Goal: Task Accomplishment & Management: Complete application form

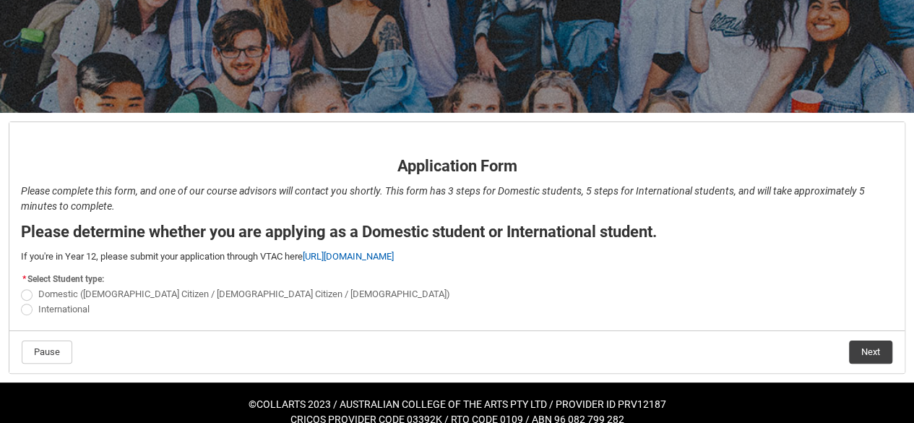
scroll to position [189, 0]
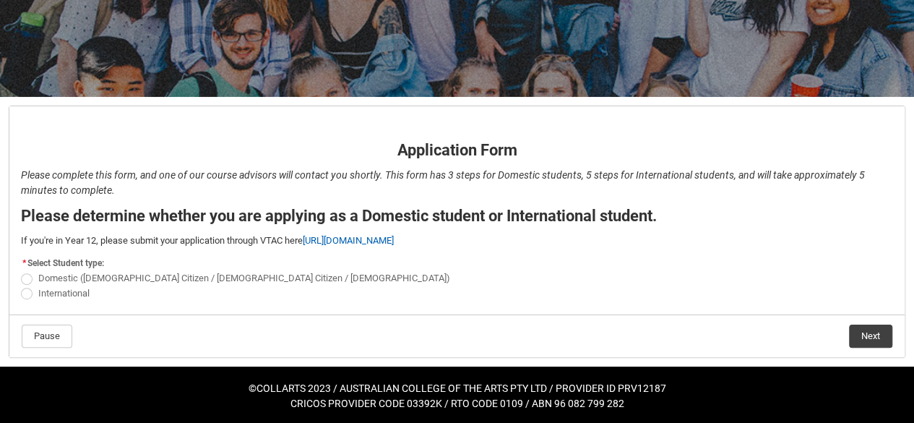
click at [25, 290] on span "REDU_Application_Form_for_Applicant flow" at bounding box center [27, 294] width 12 height 12
click at [21, 286] on input "International" at bounding box center [20, 285] width 1 height 1
radio input "true"
click at [865, 327] on button "Next" at bounding box center [870, 336] width 43 height 23
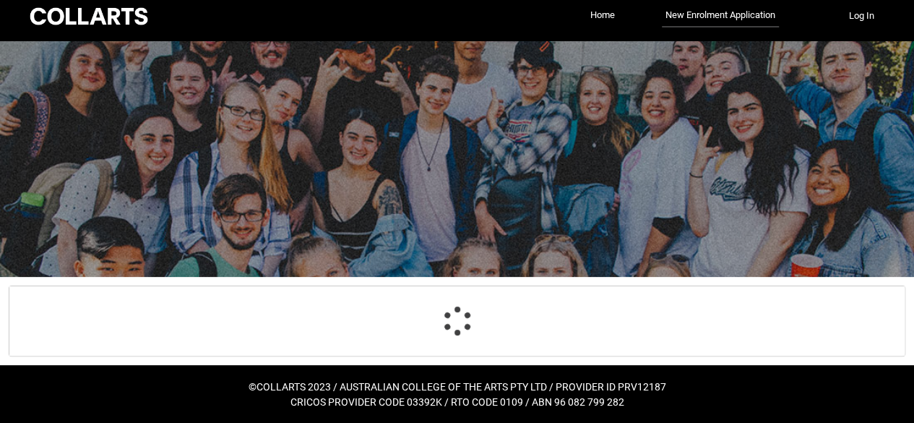
select select "choice_No"
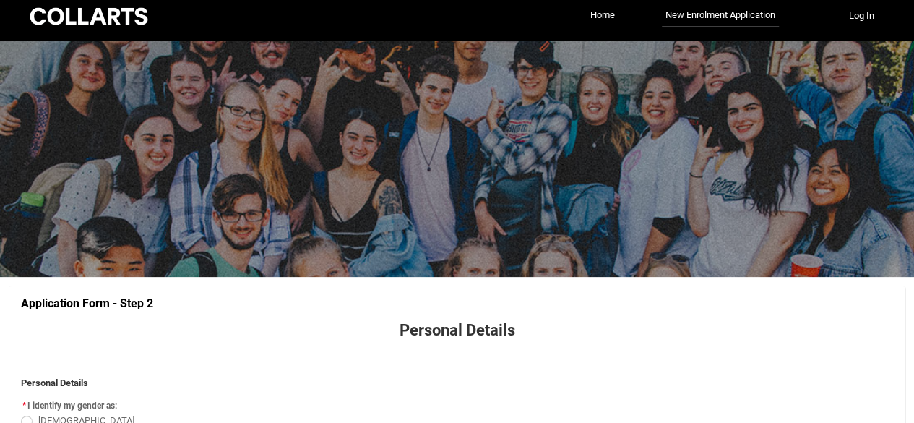
scroll to position [150, 0]
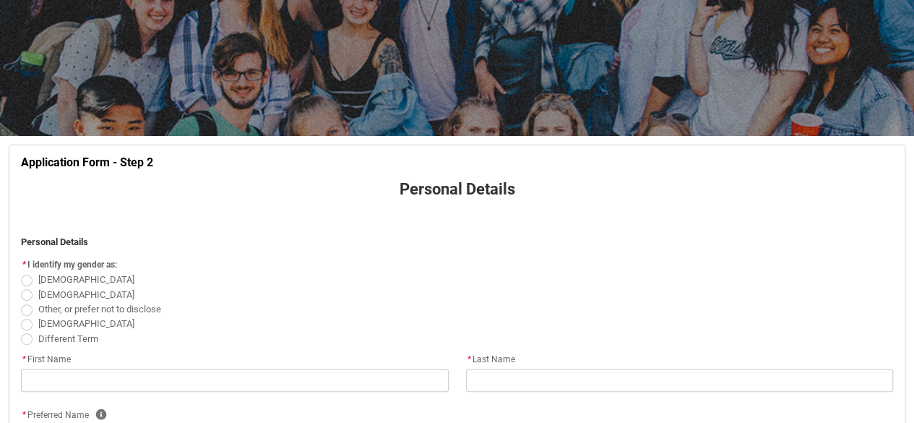
drag, startPoint x: 23, startPoint y: 277, endPoint x: 39, endPoint y: 273, distance: 16.3
click at [25, 276] on span "REDU_Application_Form_for_Applicant flow" at bounding box center [27, 281] width 12 height 12
click at [21, 273] on input "Female" at bounding box center [20, 272] width 1 height 1
radio input "true"
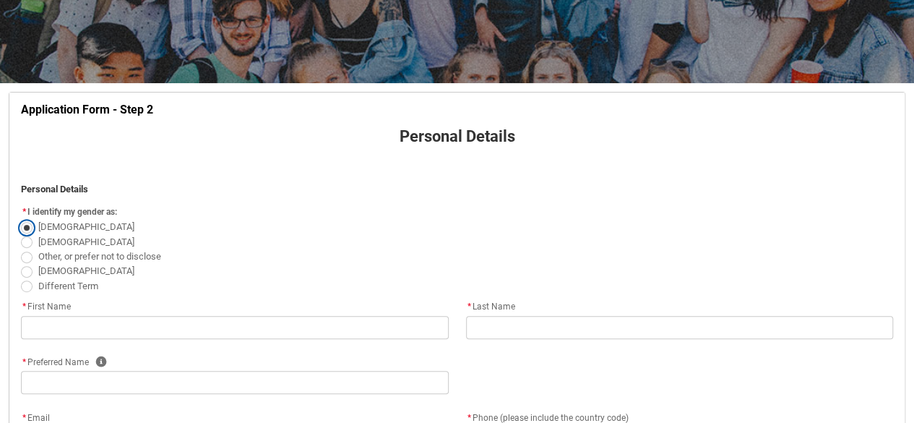
scroll to position [295, 0]
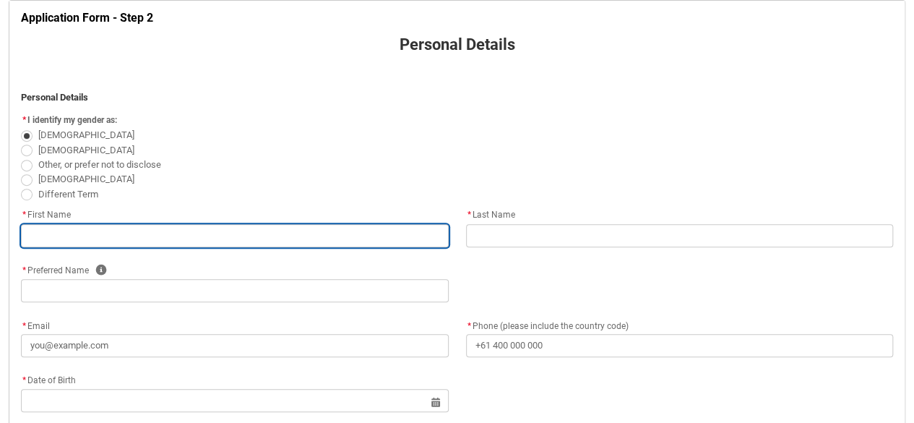
click at [182, 234] on input "REDU_Application_Form_for_Applicant flow" at bounding box center [235, 235] width 428 height 23
type lightning-primitive-input-simple "M"
type input "M"
type lightning-primitive-input-simple "Mo"
type input "Mo"
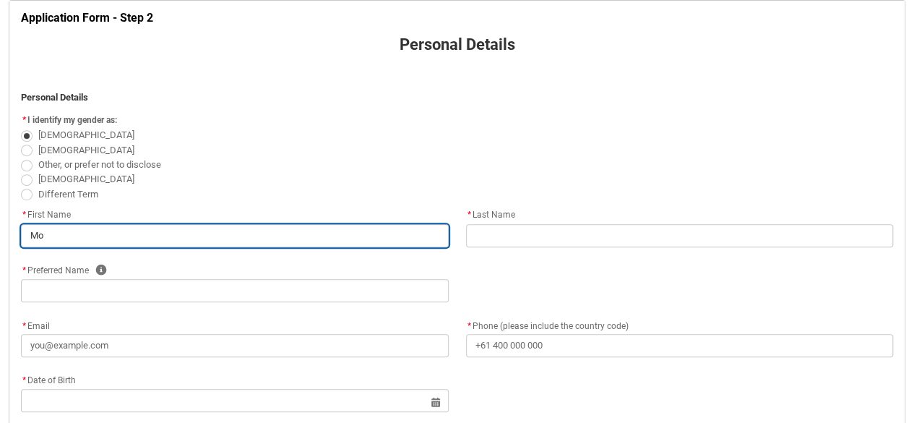
type lightning-primitive-input-simple "Mon"
type input "Mon"
type lightning-primitive-input-simple "Moni"
type input "Moni"
type lightning-primitive-input-simple "Monic"
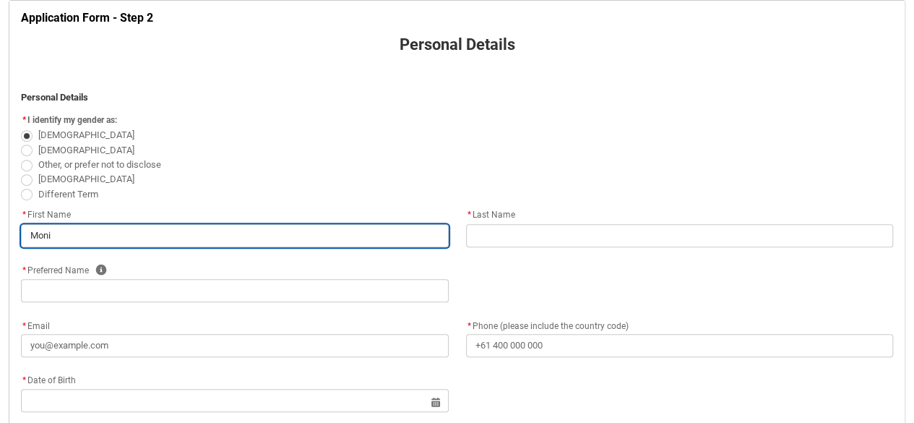
type input "Monic"
type lightning-primitive-input-simple "Monica"
type input "Monica"
type lightning-primitive-input-simple "Monica"
type input "Monica"
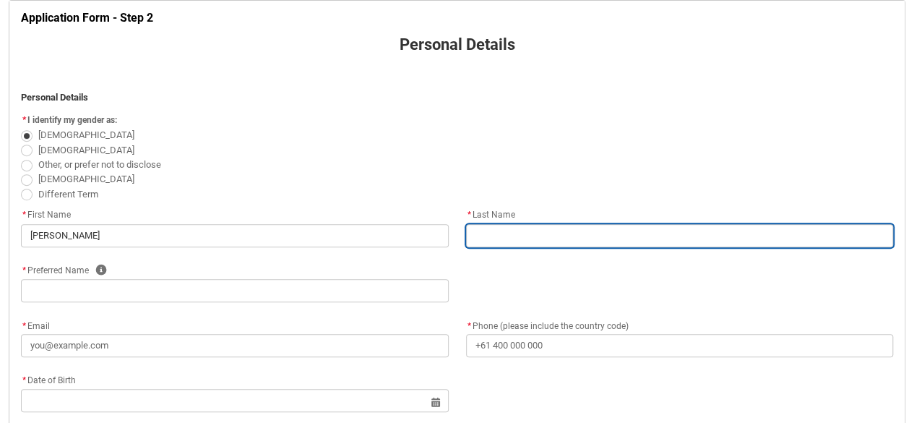
click at [503, 234] on input "REDU_Application_Form_for_Applicant flow" at bounding box center [680, 235] width 428 height 23
type lightning-primitive-input-simple "R"
type input "R"
type lightning-primitive-input-simple "Re"
type input "Re"
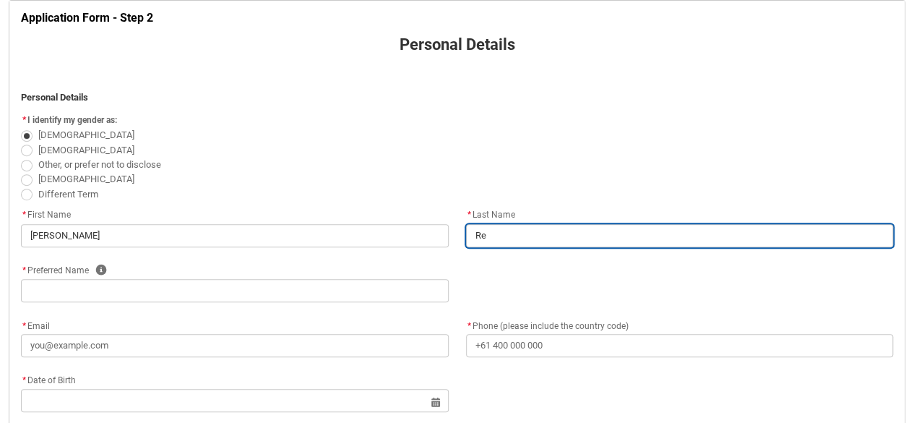
type lightning-primitive-input-simple "Reh"
type input "Reh"
type lightning-primitive-input-simple "Reho"
type input "Reho"
type lightning-primitive-input-simple "Rehom"
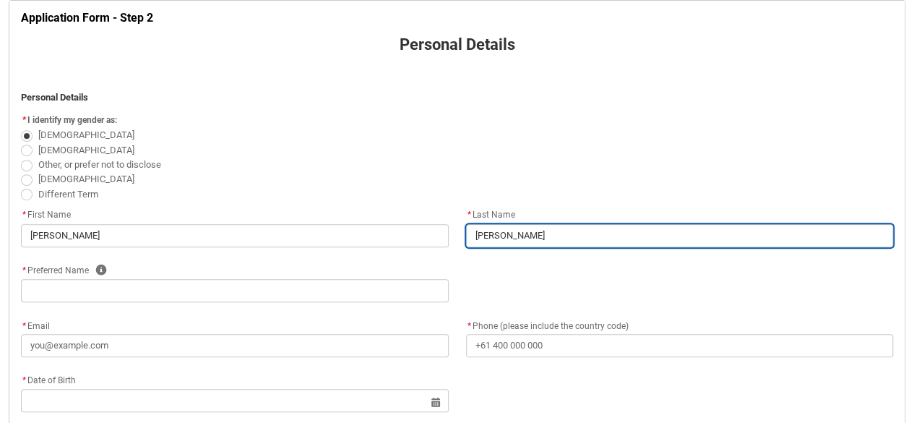
type input "Rehom"
type lightning-primitive-input-simple "Rehomo"
type input "Rehomo"
type lightning-primitive-input-simple "Rehomor"
type input "Rehomor"
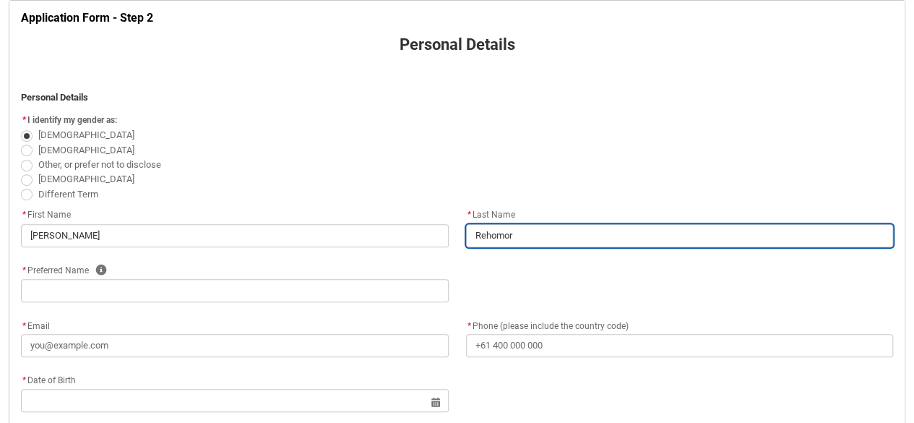
type lightning-primitive-input-simple "Rehomora"
type input "Rehomora"
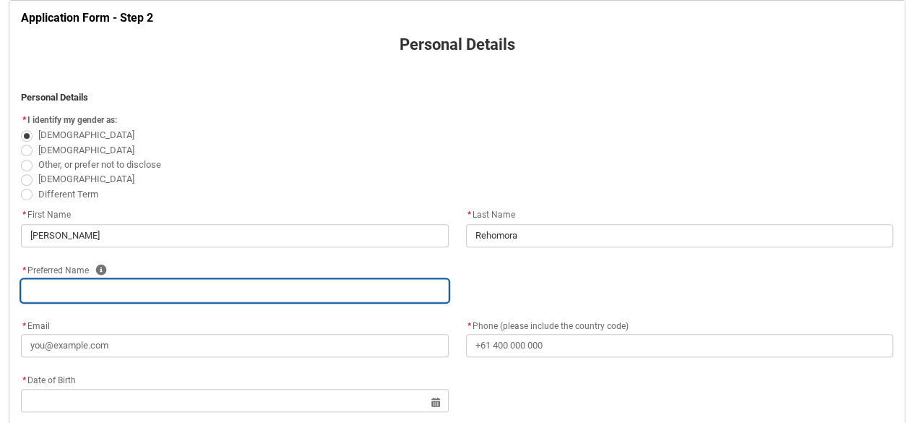
click at [151, 290] on input "REDU_Application_Form_for_Applicant flow" at bounding box center [235, 290] width 428 height 23
type lightning-primitive-input-simple "M"
type input "M"
type lightning-primitive-input-simple "Mo"
type input "Mo"
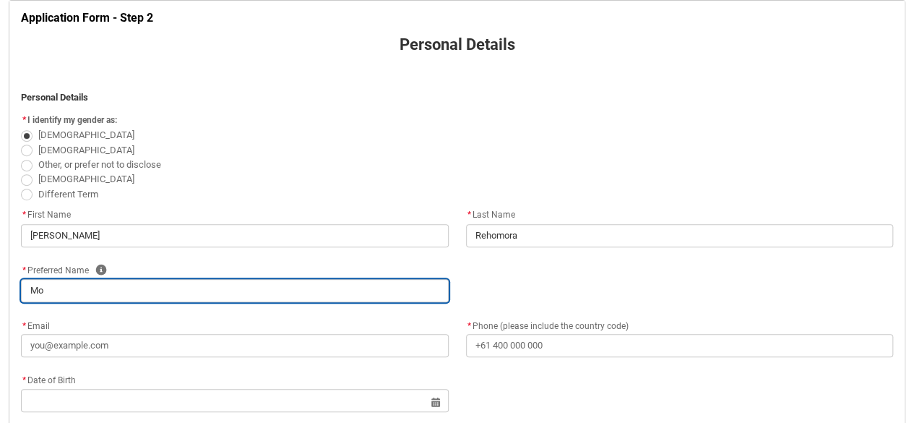
type lightning-primitive-input-simple "Mon"
type input "Mon"
type lightning-primitive-input-simple "Moni"
type input "Moni"
type lightning-primitive-input-simple "Monic"
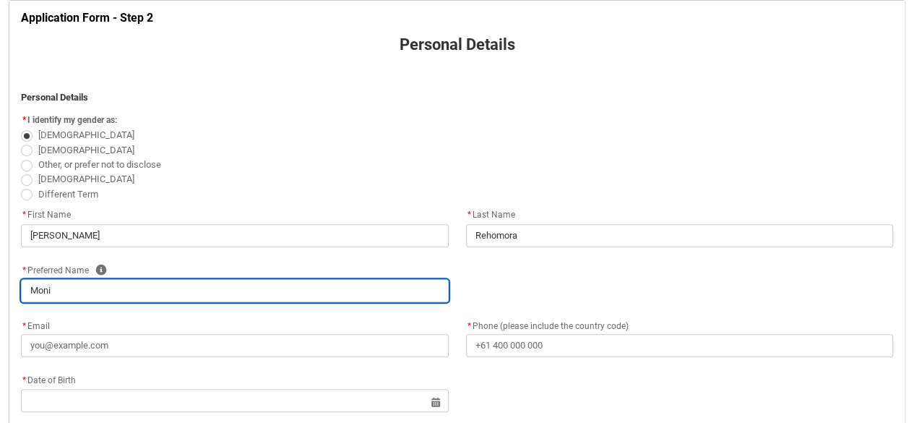
type input "Monic"
type lightning-primitive-input-simple "Monica"
type input "Monica"
type lightning-primitive-input-simple "Monica"
type input "Monica"
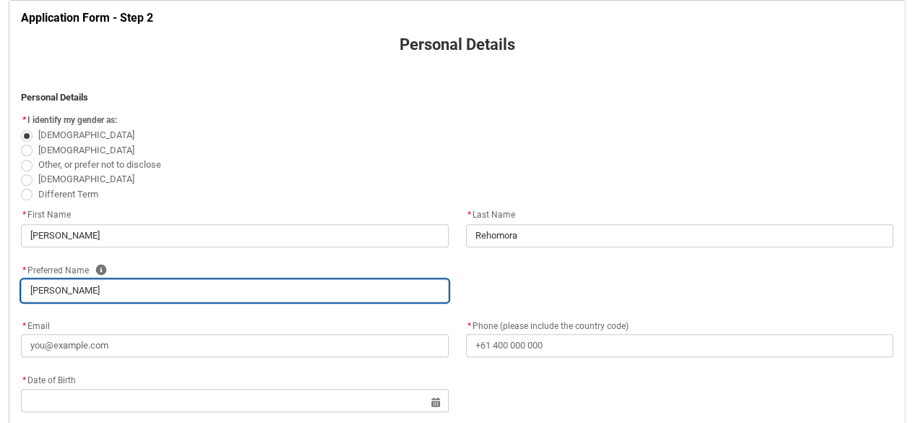
type lightning-primitive-input-simple "Monica R"
type input "Monica R"
type lightning-primitive-input-simple "Monica"
type input "Monica"
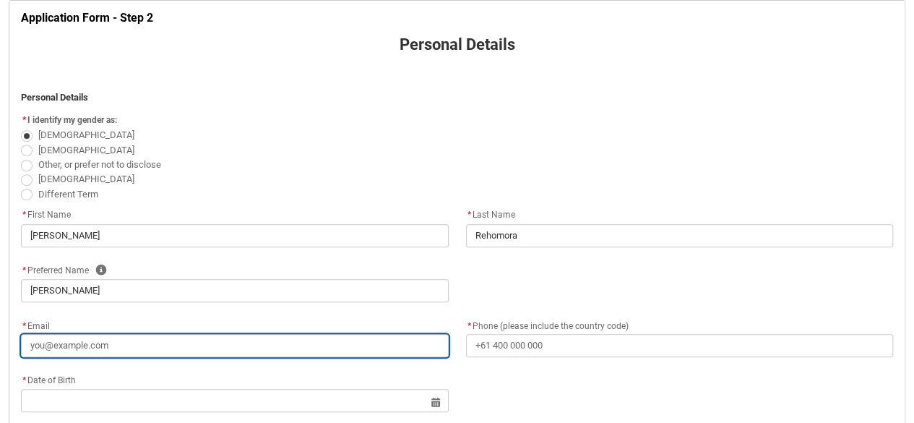
click at [140, 349] on input "* Email" at bounding box center [235, 345] width 428 height 23
type lightning-primitive-input-simple "M"
type input "M"
type lightning-primitive-input-simple "MR"
type input "MR"
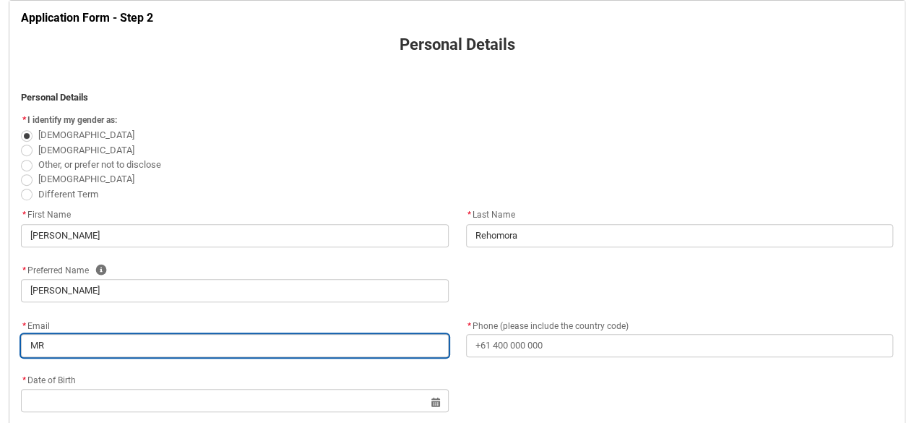
type lightning-primitive-input-simple "MRe"
type input "MRe"
type lightning-primitive-input-simple "MReh"
type input "MReh"
type lightning-primitive-input-simple "MReho"
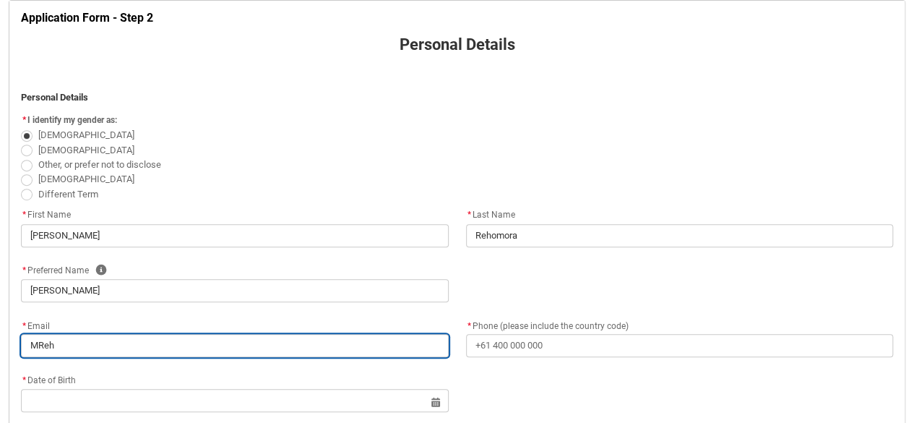
type input "MReho"
type lightning-primitive-input-simple "MRehom"
type input "MRehom"
type lightning-primitive-input-simple "MRehomo"
type input "MRehomo"
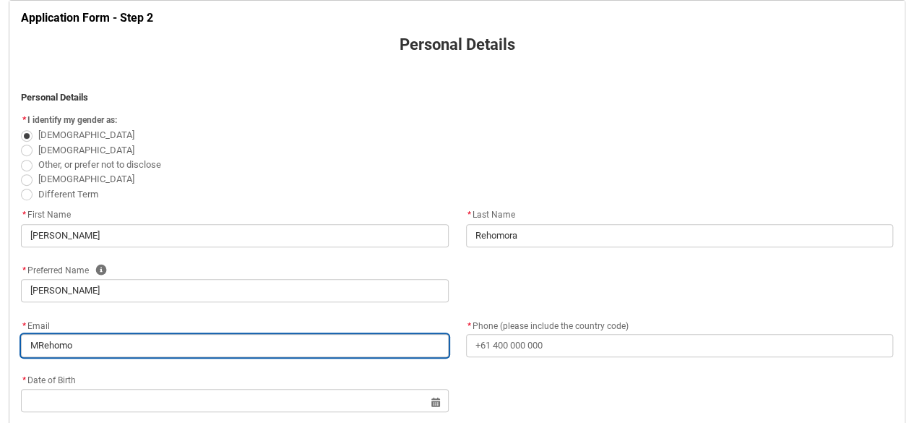
type lightning-primitive-input-simple "MRehomor"
type input "MRehomor"
type lightning-primitive-input-simple "MRehomora"
type input "MRehomora"
type lightning-primitive-input-simple "MRehomora""
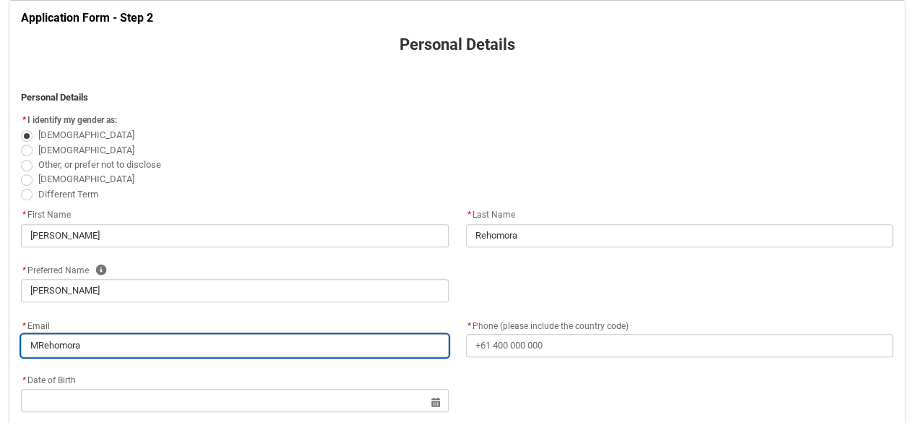
type input "MRehomora""
type lightning-primitive-input-simple "MRehomora"
type input "MRehomora"
type lightning-primitive-input-simple "MRehomora""
type input "MRehomora""
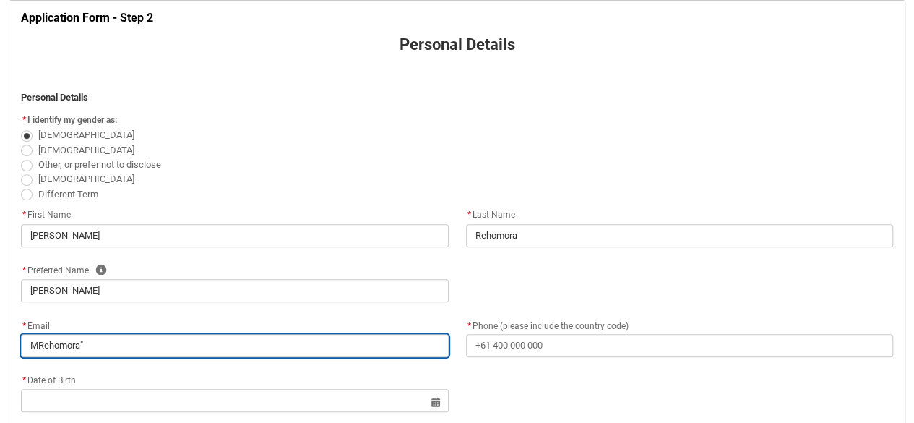
type lightning-primitive-input-simple "MRehomora"
type input "MRehomora"
type lightning-primitive-input-simple "MRehomora;"
type input "MRehomora;"
type lightning-primitive-input-simple "MRehomora;2"
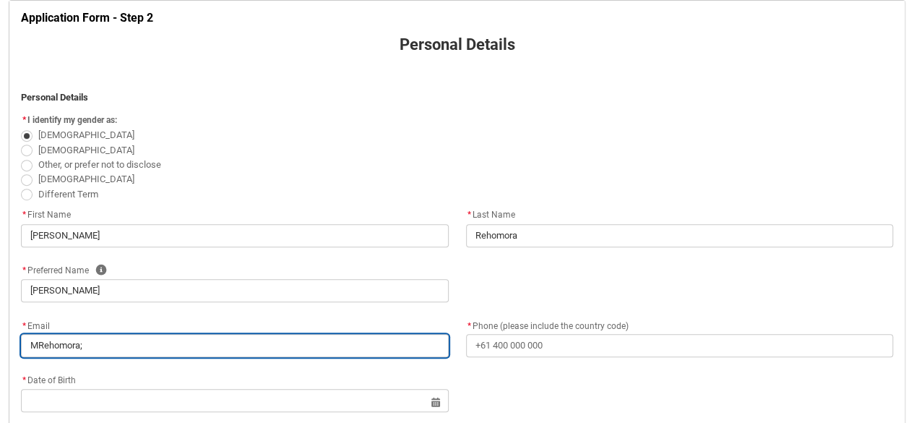
type input "MRehomora;2"
type lightning-primitive-input-simple "MRehomora;"
type input "MRehomora;"
type lightning-primitive-input-simple "MRehomora"
type input "MRehomora"
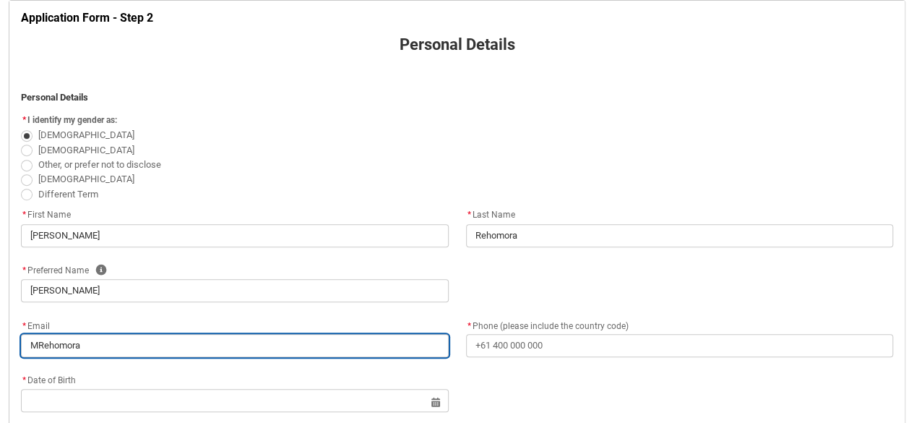
type lightning-primitive-input-simple "MRehomora'"
type input "MRehomora'"
type lightning-primitive-input-simple "MRehomora'2"
type input "MRehomora'2"
type lightning-primitive-input-simple "MRehomora'"
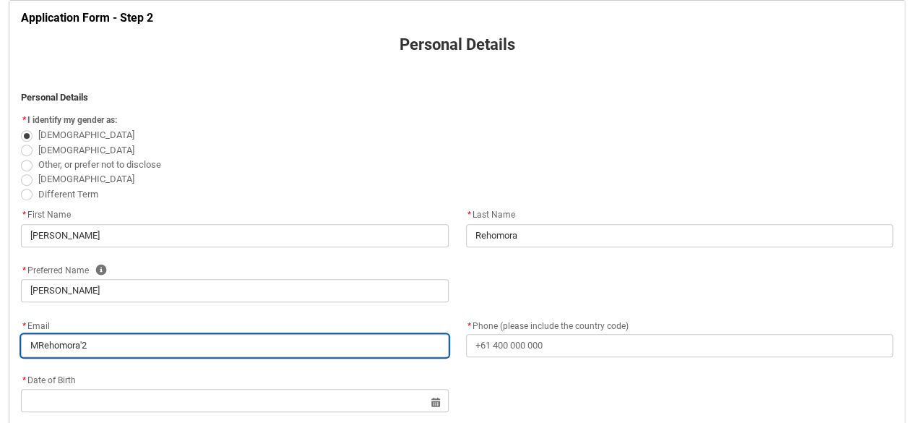
type input "MRehomora'"
type lightning-primitive-input-simple "MRehomora"
type input "MRehomora"
type lightning-primitive-input-simple "MRehomora."
type input "MRehomora."
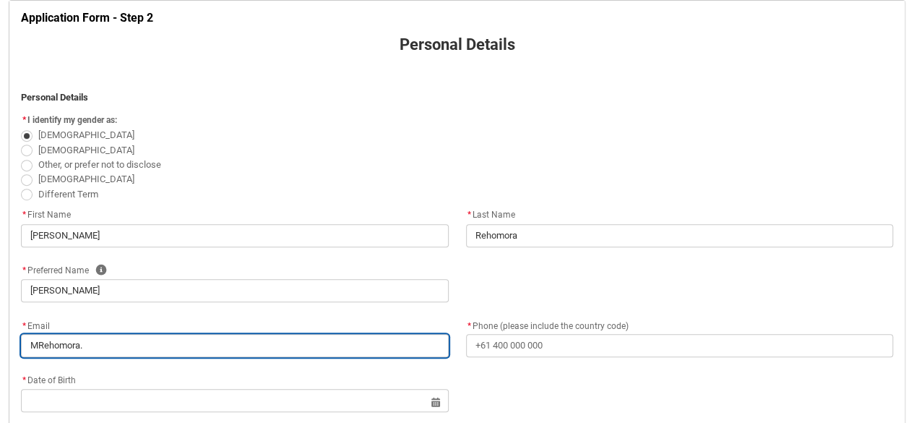
type lightning-primitive-input-simple "MRehomora.2"
type input "MRehomora.2"
type lightning-primitive-input-simple "MRehomora."
type input "MRehomora."
type lightning-primitive-input-simple "MRehomora"
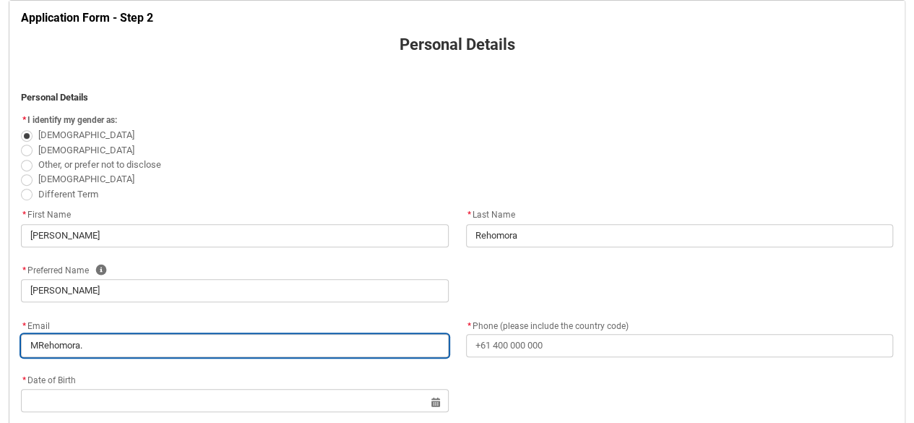
type input "MRehomora"
type lightning-primitive-input-simple "MRehomora,"
type input "MRehomora,"
type lightning-primitive-input-simple "MRehomora,2"
type input "MRehomora,2"
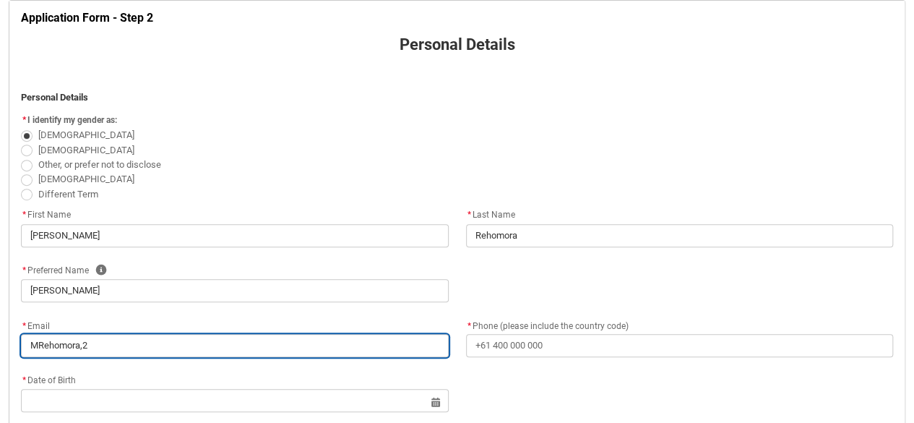
type lightning-primitive-input-simple "MRehomora,"
type input "MRehomora,"
type lightning-primitive-input-simple "MRehomora"
type input "MRehomora"
type lightning-primitive-input-simple "MRehomora."
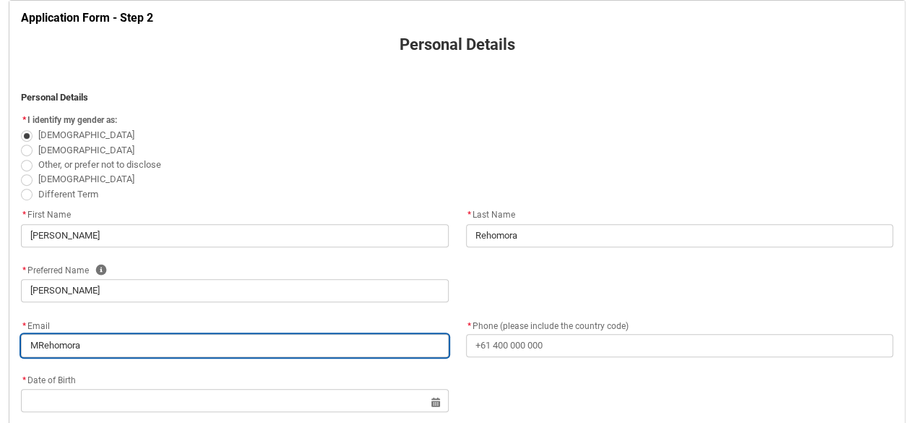
type input "MRehomora."
type lightning-primitive-input-simple "MRehomora.2"
type input "MRehomora.2"
type lightning-primitive-input-simple "MRehomora."
type input "MRehomora."
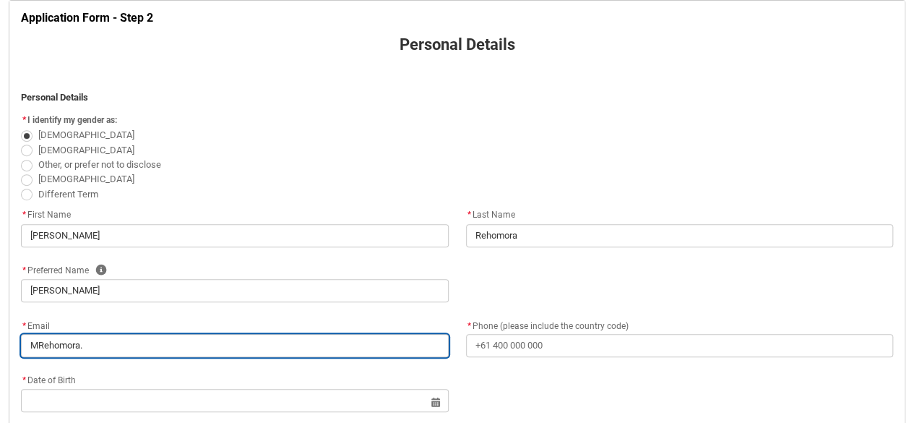
type lightning-primitive-input-simple "MRehomora"
type input "MRehomora"
type lightning-primitive-input-simple "MRehomora."
type input "MRehomora."
type lightning-primitive-input-simple "MRehomora.2"
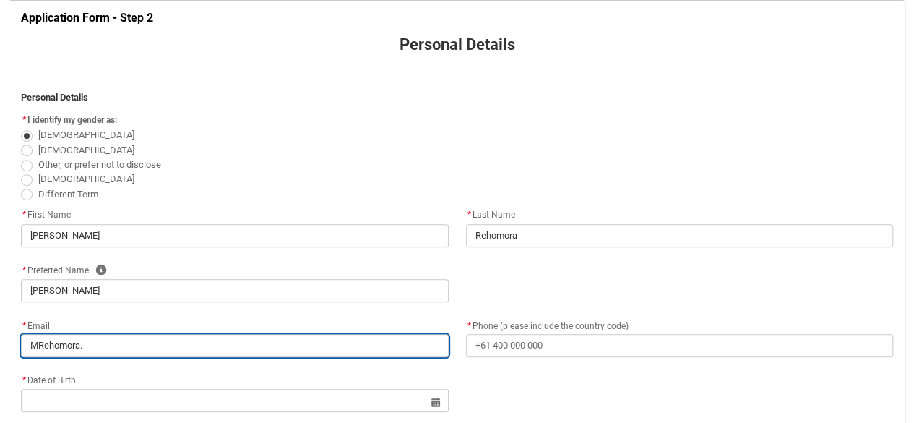
type input "MRehomora.2"
type lightning-primitive-input-simple "MRehomora."
type input "MRehomora."
type lightning-primitive-input-simple "MRehomora"
type input "MRehomora"
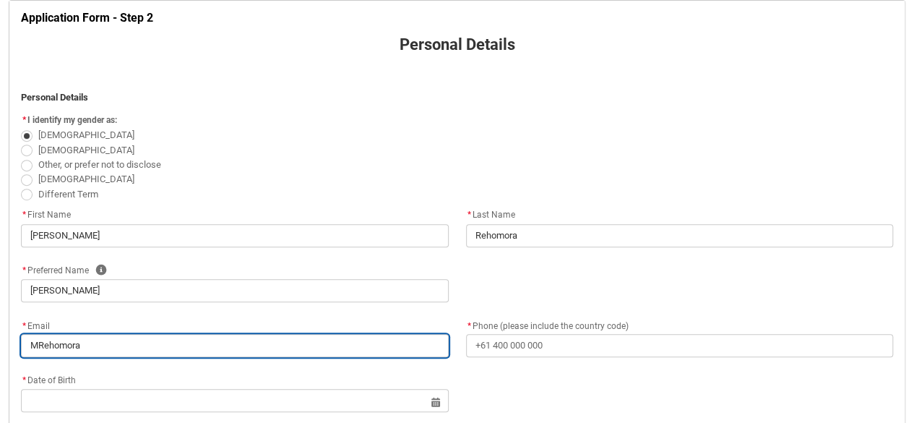
type lightning-primitive-input-simple "MRehomora/"
type input "MRehomora/"
type lightning-primitive-input-simple "MRehomora/2"
type input "MRehomora/2"
type lightning-primitive-input-simple "MRehomora/"
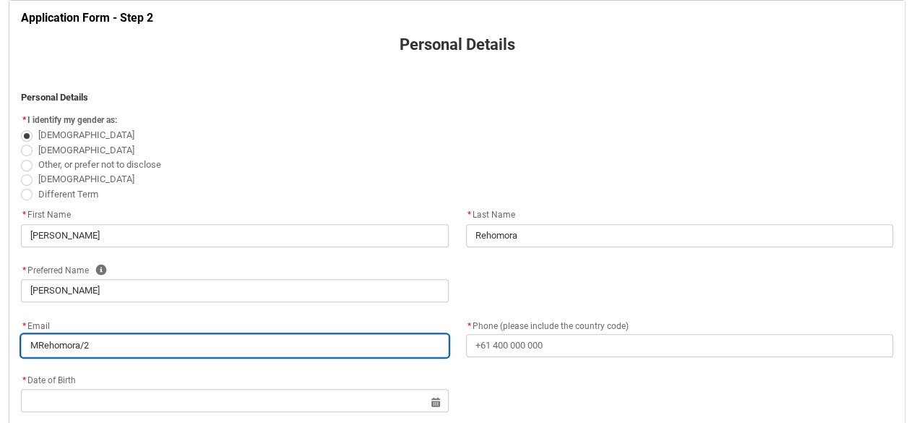
type input "MRehomora/"
type lightning-primitive-input-simple "MRehomora"
type input "MRehomora"
type lightning-primitive-input-simple "MRehomora'"
type input "MRehomora'"
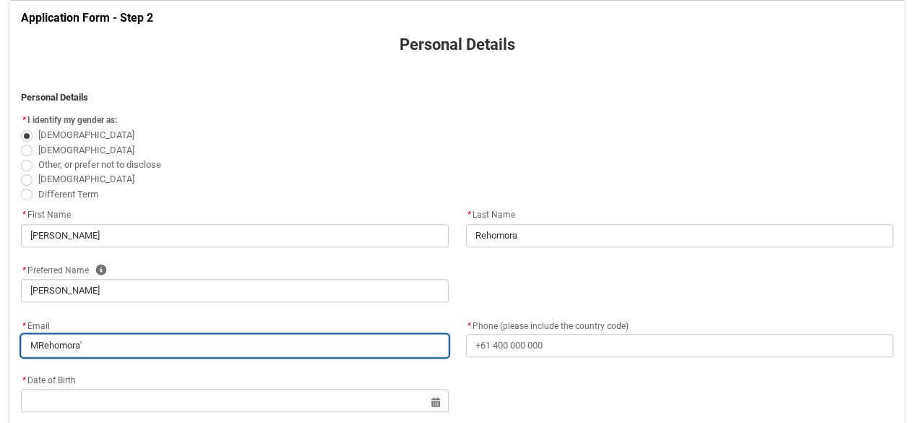
type lightning-primitive-input-simple "MRehomora'2"
type input "MRehomora'2"
type lightning-primitive-input-simple "MRehomora'"
type input "MRehomora'"
type lightning-primitive-input-simple "MRehomora"
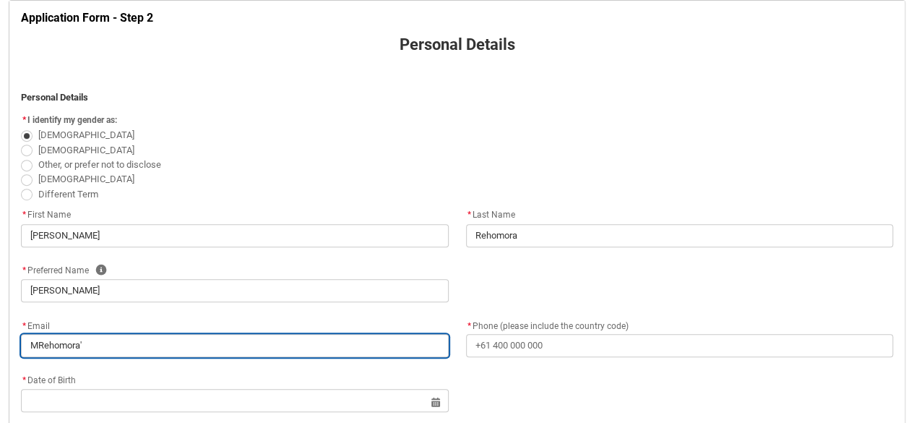
type input "MRehomora"
type lightning-primitive-input-simple "MRehomora;"
type input "MRehomora;"
type lightning-primitive-input-simple "MRehomora;2"
type input "MRehomora;2"
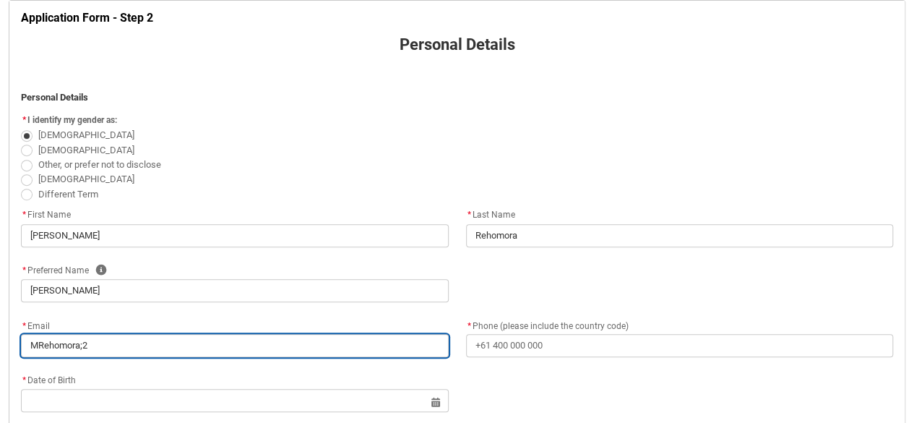
type lightning-primitive-input-simple "MRehomora;"
type input "MRehomora;"
type lightning-primitive-input-simple "MRehomora"
type input "MRehomora"
type lightning-primitive-input-simple "MRehomora]"
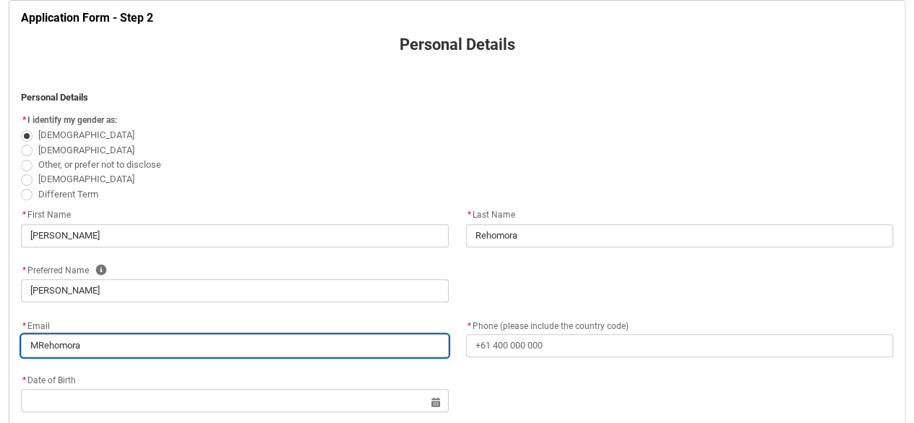
type input "MRehomora]"
type lightning-primitive-input-simple "MRehomora]2"
type input "MRehomora]2"
type lightning-primitive-input-simple "MRehomora]"
type input "MRehomora]"
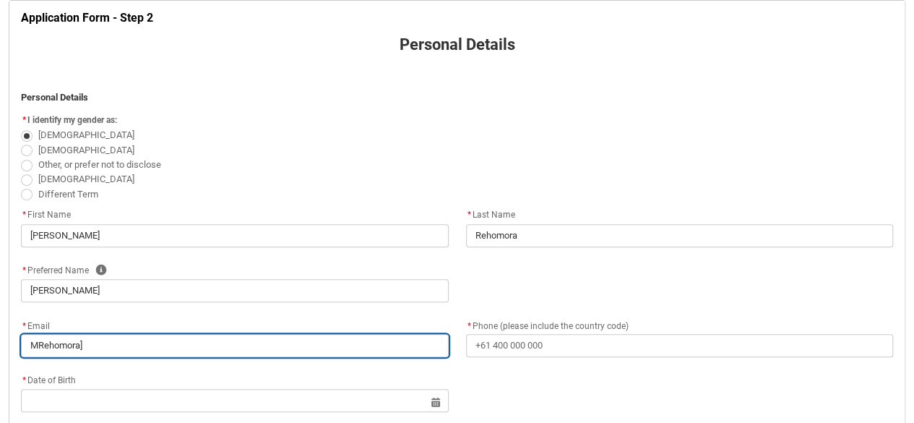
type lightning-primitive-input-simple "MRehomora"
type input "MRehomora"
type lightning-primitive-input-simple "MRehomora["
type input "MRehomora["
type lightning-primitive-input-simple "MRehomora[2"
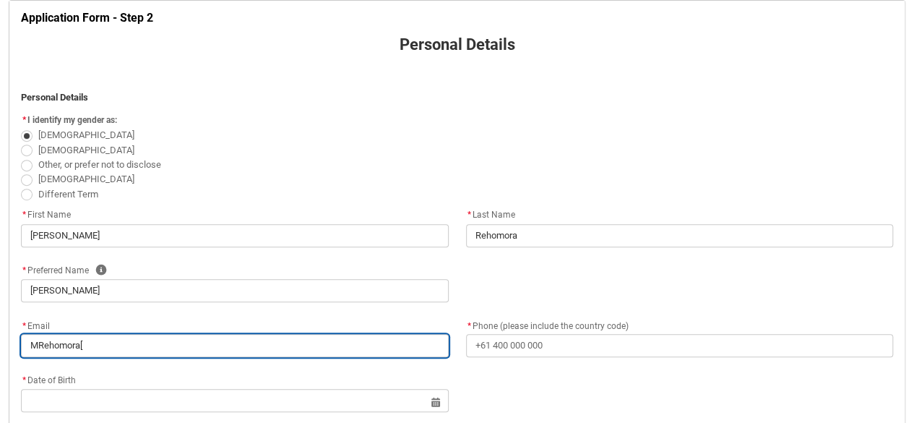
type input "MRehomora[2"
type lightning-primitive-input-simple "MRehomora["
type input "MRehomora["
type lightning-primitive-input-simple "MRehomora"
type input "MRehomora"
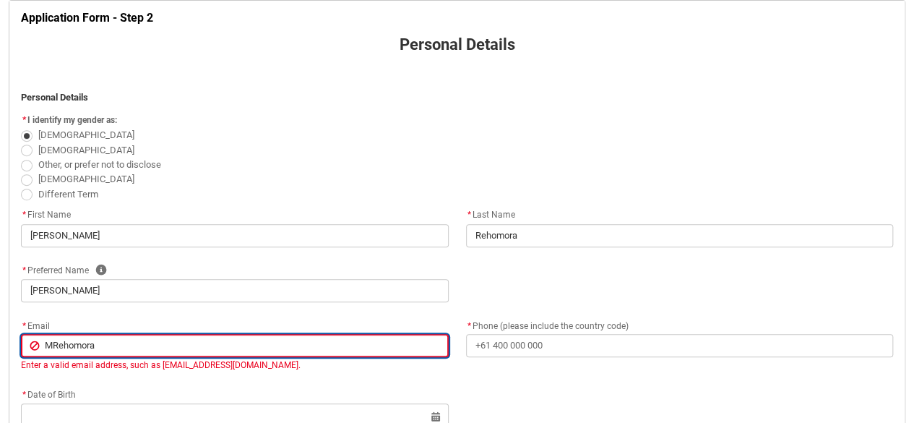
type lightning-primitive-input-simple "MRehomora/"
type input "MRehomora/"
type lightning-primitive-input-simple "MRehomora/2"
type input "MRehomora/2"
type lightning-primitive-input-simple "MRehomora/2/"
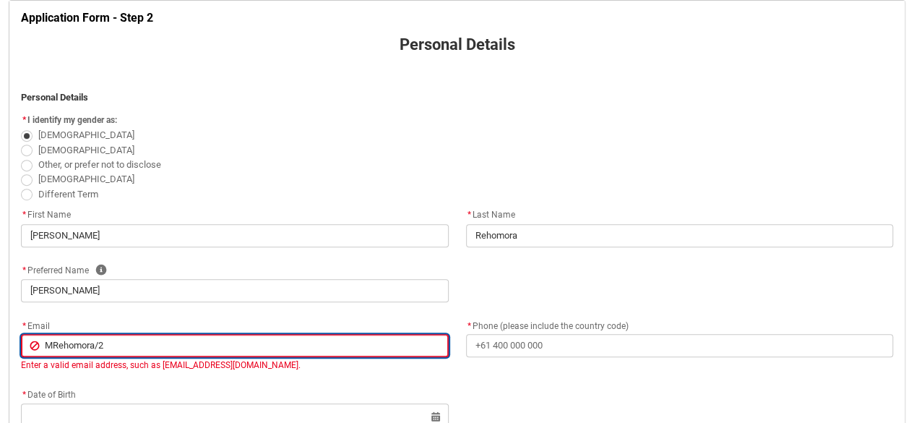
type input "MRehomora/2/"
type lightning-primitive-input-simple "MRehomora/2/2"
type input "MRehomora/2/2"
type lightning-primitive-input-simple "MRehomora/2/"
type input "MRehomora/2/"
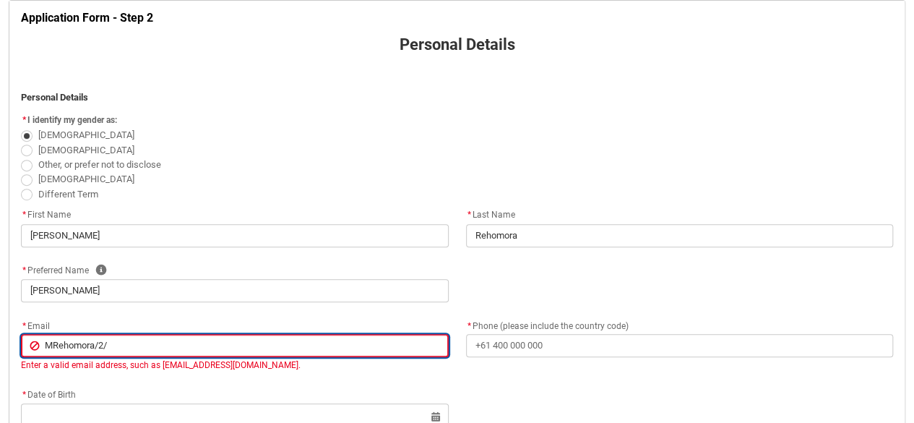
type lightning-primitive-input-simple "MRehomora/2"
type input "MRehomora/2"
type lightning-primitive-input-simple "MRehomora/"
type input "MRehomora/"
type lightning-primitive-input-simple "MRehomora"
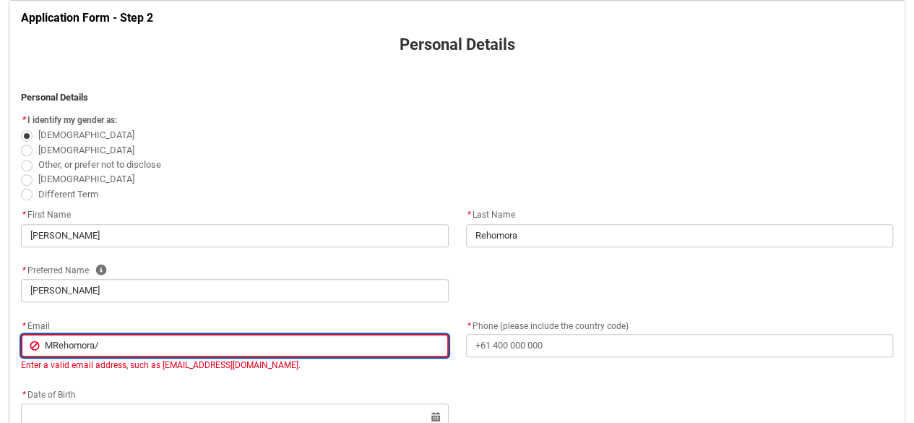
type input "MRehomora"
type lightning-primitive-input-simple "MRehomora'"
type input "MRehomora'"
type lightning-primitive-input-simple "MRehomora'2"
type input "MRehomora'2"
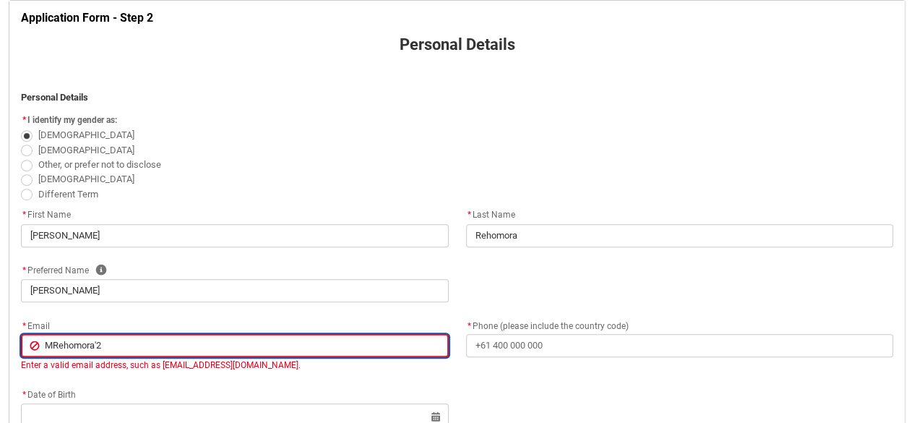
type lightning-primitive-input-simple "MRehomora'"
type input "MRehomora'"
type lightning-primitive-input-simple "MRehomora"
type input "MRehomora"
type lightning-primitive-input-simple "MRehomora;"
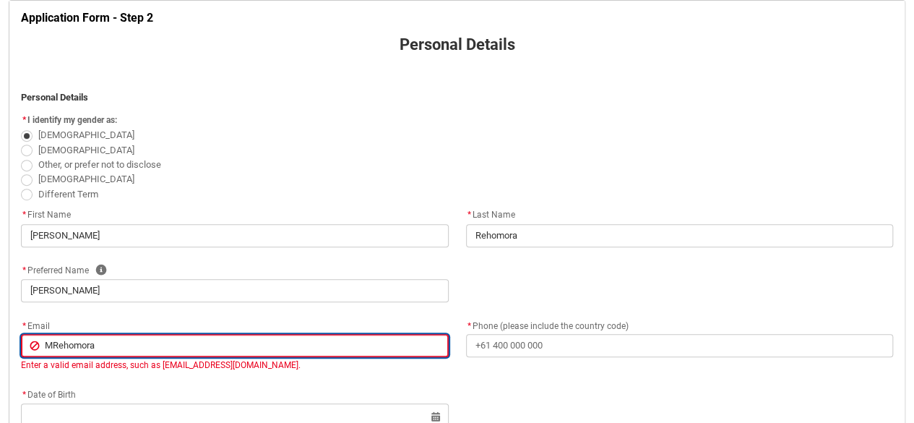
type input "MRehomora;"
type lightning-primitive-input-simple "MRehomora;2"
type input "MRehomora;2"
type lightning-primitive-input-simple "MRehomora;"
type input "MRehomora;"
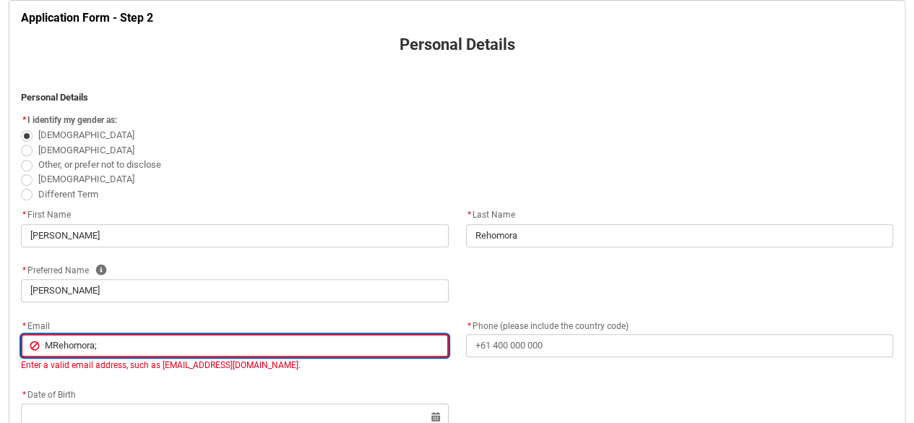
type lightning-primitive-input-simple "MRehomora"
type input "MRehomora"
type lightning-primitive-input-simple "MRehomora]"
type input "MRehomora]"
type lightning-primitive-input-simple "MRehomora]2"
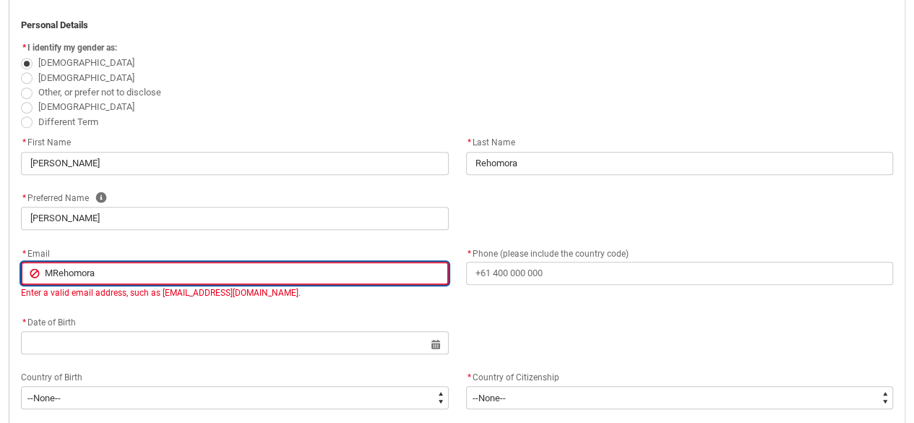
scroll to position [367, 0]
paste input "She is confident in executing whatever roles that is being entrusted in her des…"
paste input "MRehomora@dpp.gov.sb>"
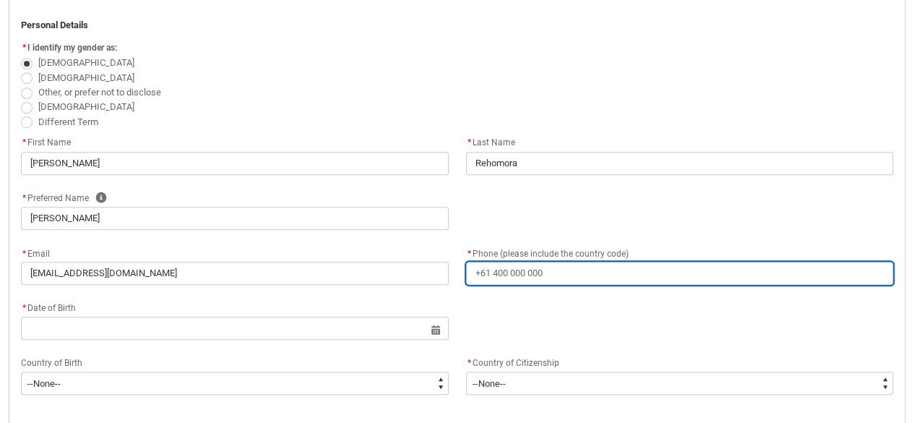
click at [549, 273] on input "* Phone (please include the country code)" at bounding box center [680, 273] width 428 height 23
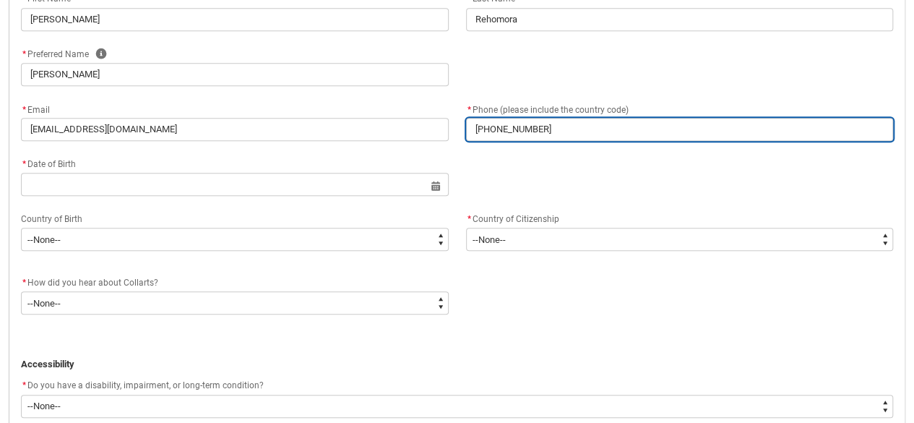
scroll to position [512, 0]
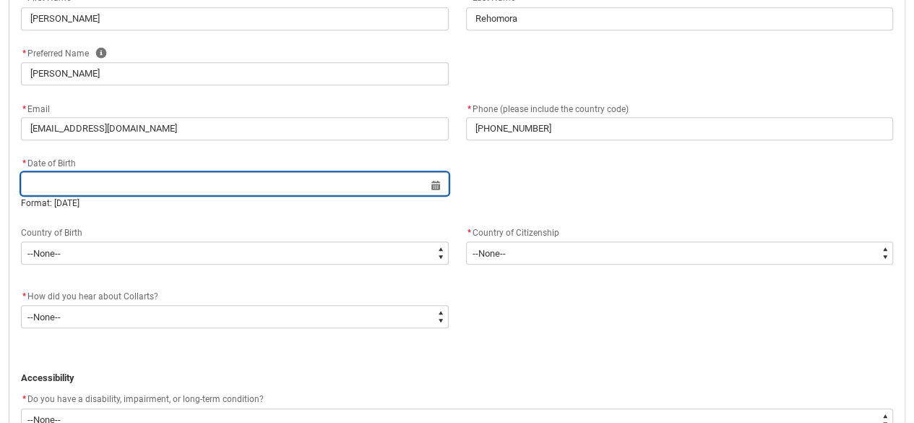
click at [434, 184] on input "REDU_Application_Form_for_Applicant flow" at bounding box center [235, 183] width 428 height 23
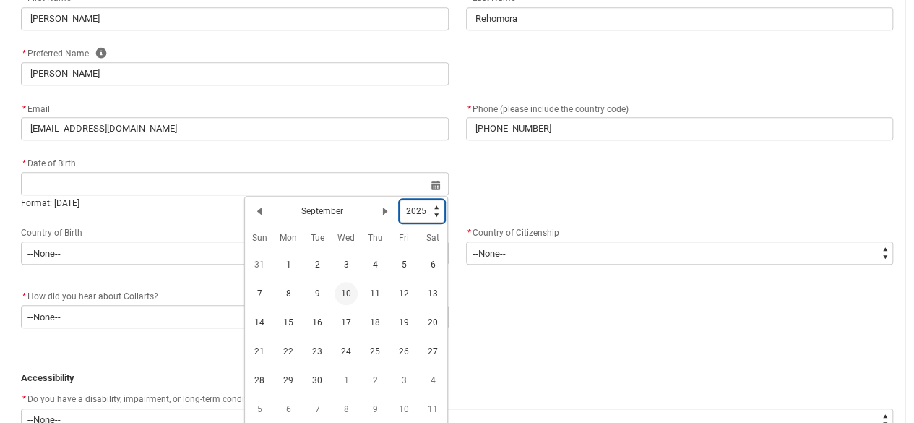
click at [437, 214] on select "1925 1926 1927 1928 1929 1930 1931 1932 1933 1934 1935 1936 1937 1938 1939 1940…" at bounding box center [422, 211] width 45 height 23
click at [400, 200] on select "1925 1926 1927 1928 1929 1930 1931 1932 1933 1934 1935 1936 1937 1938 1939 1940…" at bounding box center [422, 211] width 45 height 23
click at [438, 213] on select "1925 1926 1927 1928 1929 1930 1931 1932 1933 1934 1935 1936 1937 1938 1939 1940…" at bounding box center [422, 211] width 45 height 23
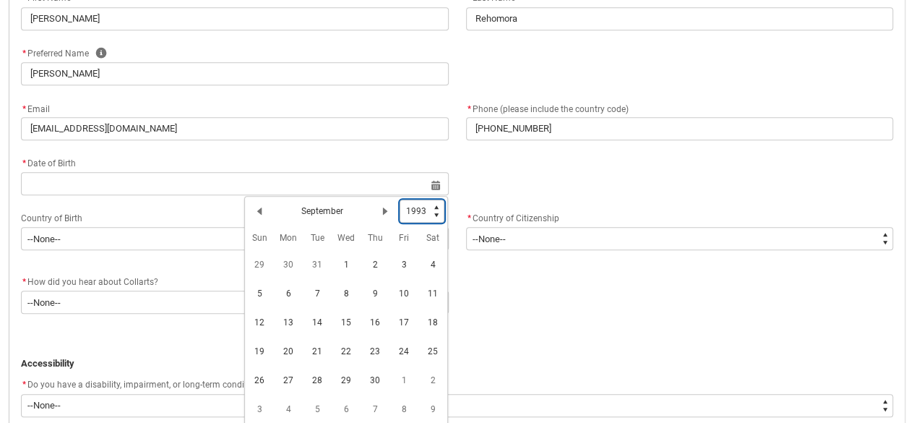
click at [435, 214] on select "1925 1926 1927 1928 1929 1930 1931 1932 1933 1934 1935 1936 1937 1938 1939 1940…" at bounding box center [422, 211] width 45 height 23
click at [386, 213] on lightning-primitive-icon "Date picker: September" at bounding box center [385, 211] width 10 height 10
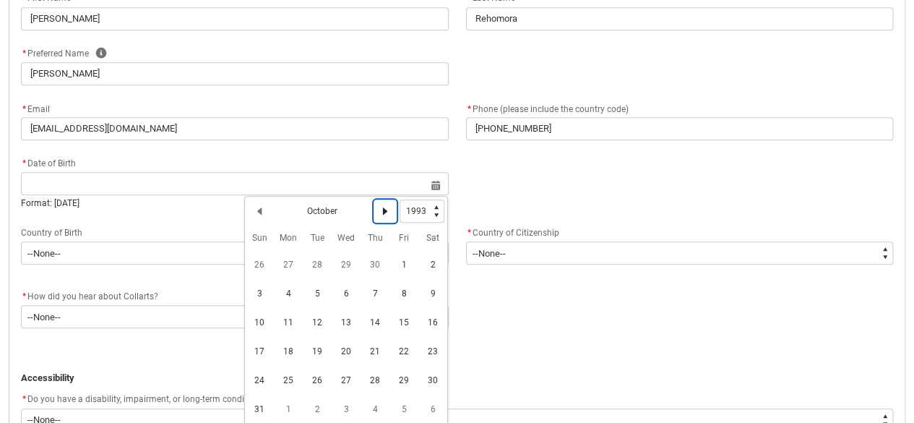
click at [386, 213] on lightning-primitive-icon "Date picker: October" at bounding box center [385, 211] width 10 height 10
click at [348, 265] on span "3" at bounding box center [346, 264] width 23 height 23
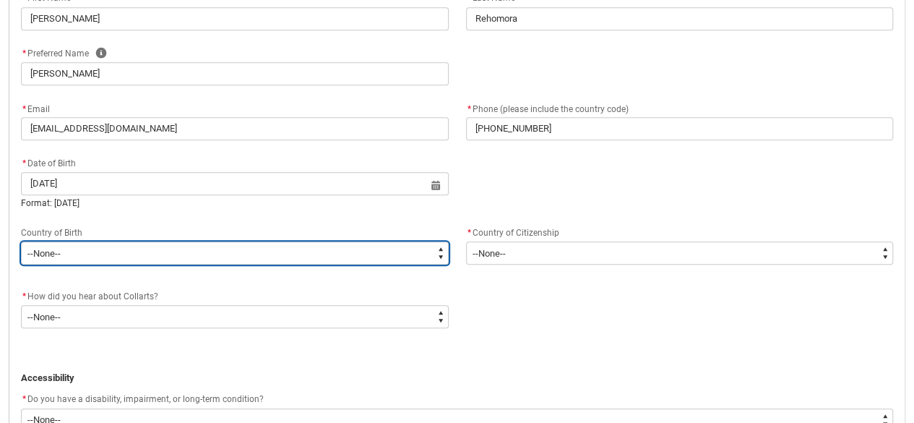
click at [432, 256] on select "--None-- 1601 Adelie Land (France) 7201 Afghanistan 2408 Aland Islands 3201 Alb…" at bounding box center [235, 252] width 428 height 23
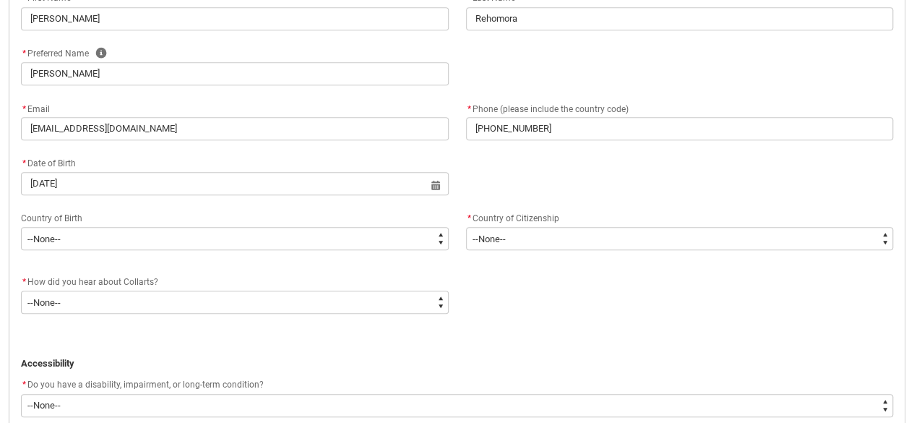
click at [493, 274] on div "* How did you hear about Collarts? * --None-- Advertising - Facebook Advertisin…" at bounding box center [457, 300] width 890 height 55
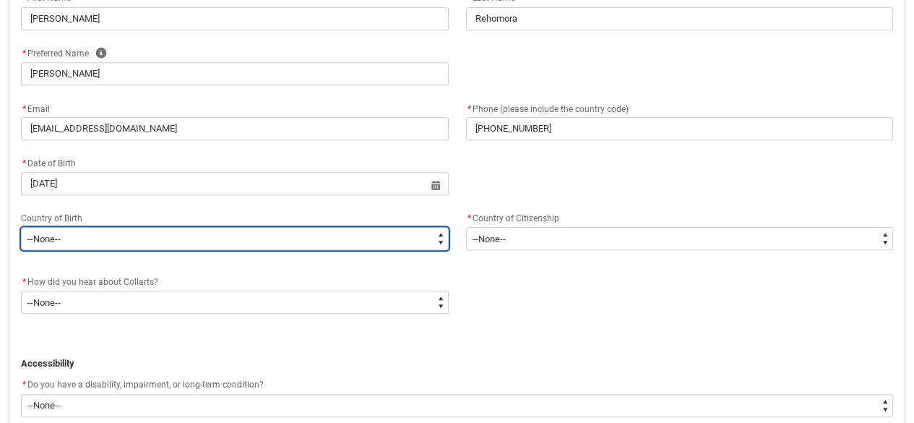
click at [444, 241] on select "--None-- 1601 Adelie Land (France) 7201 Afghanistan 2408 Aland Islands 3201 Alb…" at bounding box center [235, 238] width 428 height 23
click at [21, 227] on select "--None-- 1601 Adelie Land (France) 7201 Afghanistan 2408 Aland Islands 3201 Alb…" at bounding box center [235, 238] width 428 height 23
click at [440, 247] on select "--None-- 1601 Adelie Land (France) 7201 Afghanistan 2408 Aland Islands 3201 Alb…" at bounding box center [235, 238] width 428 height 23
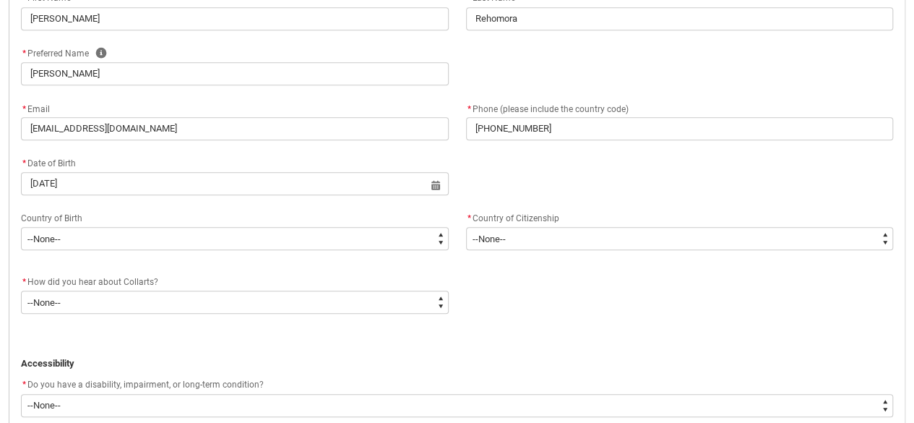
click at [505, 271] on div "REDU_Application_Form_for_Applicant flow" at bounding box center [457, 269] width 890 height 9
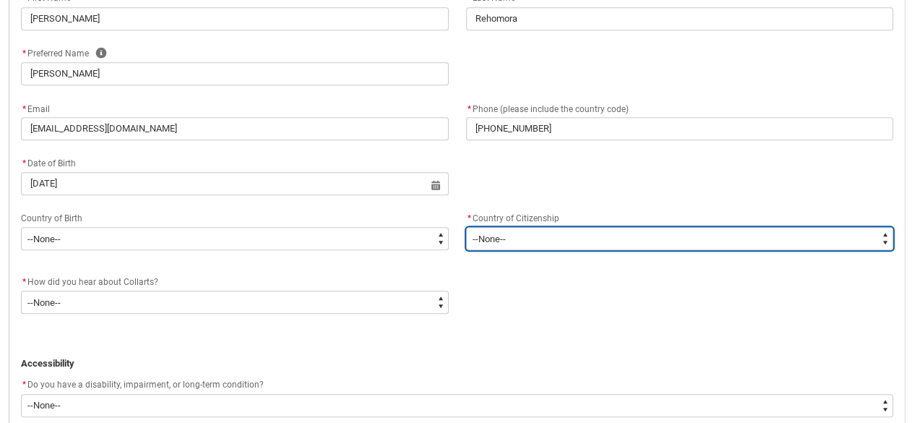
click at [512, 237] on select "--None-- Afghanistan Åland Islands Albania Algeria American Samoa Andorra Angol…" at bounding box center [680, 238] width 428 height 23
click at [466, 227] on select "--None-- Afghanistan Åland Islands Albania Algeria American Samoa Andorra Angol…" at bounding box center [680, 238] width 428 height 23
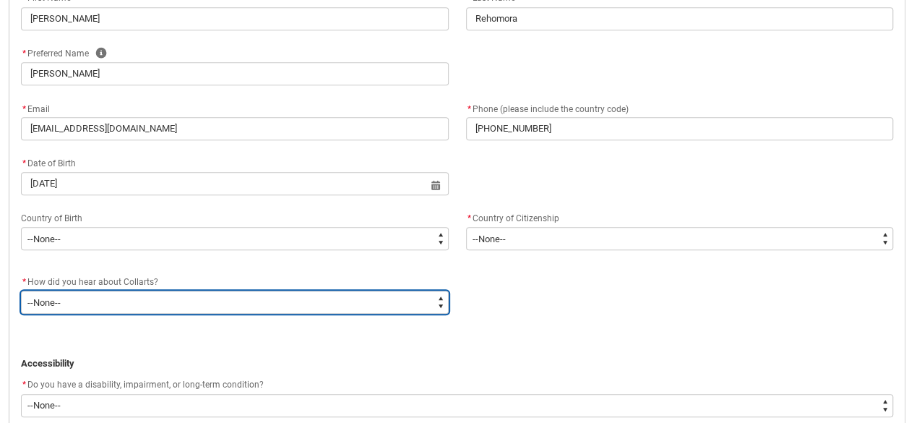
click at [150, 293] on select "--None-- Advertising - Facebook Advertising - Google Advertising - Instagram Ad…" at bounding box center [235, 302] width 428 height 23
click at [21, 291] on select "--None-- Advertising - Facebook Advertising - Google Advertising - Instagram Ad…" at bounding box center [235, 302] width 428 height 23
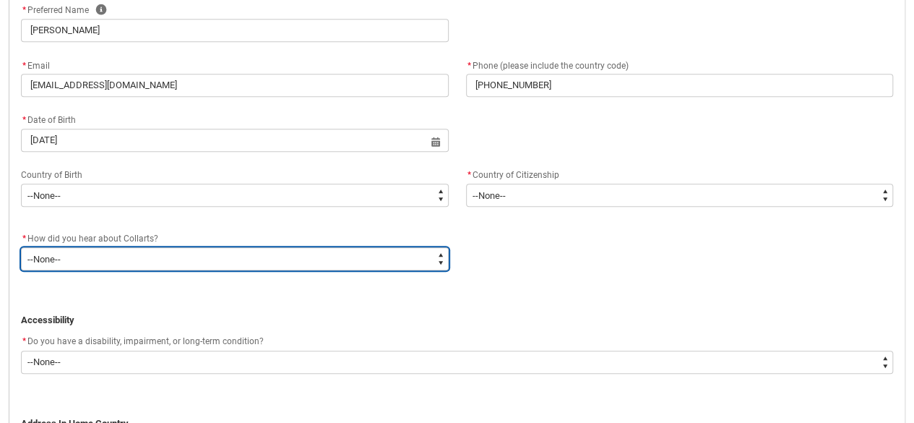
scroll to position [584, 0]
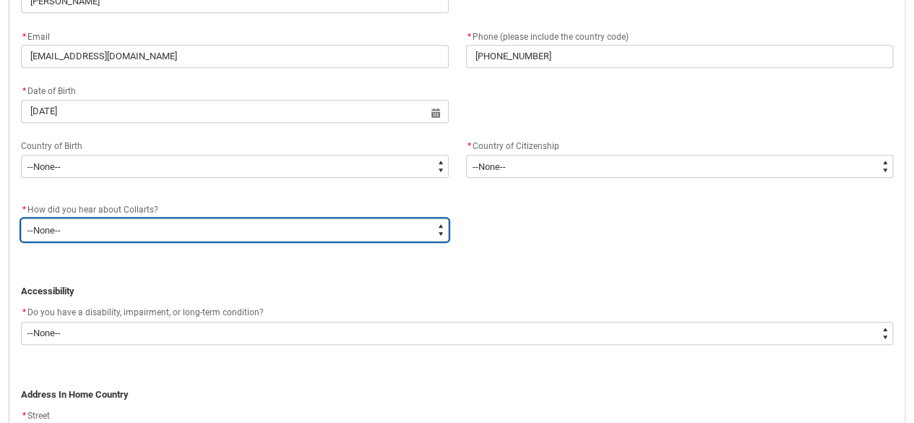
click at [441, 222] on select "--None-- Advertising - Facebook Advertising - Google Advertising - Instagram Ad…" at bounding box center [235, 229] width 428 height 23
click at [21, 218] on select "--None-- Advertising - Facebook Advertising - Google Advertising - Instagram Ad…" at bounding box center [235, 229] width 428 height 23
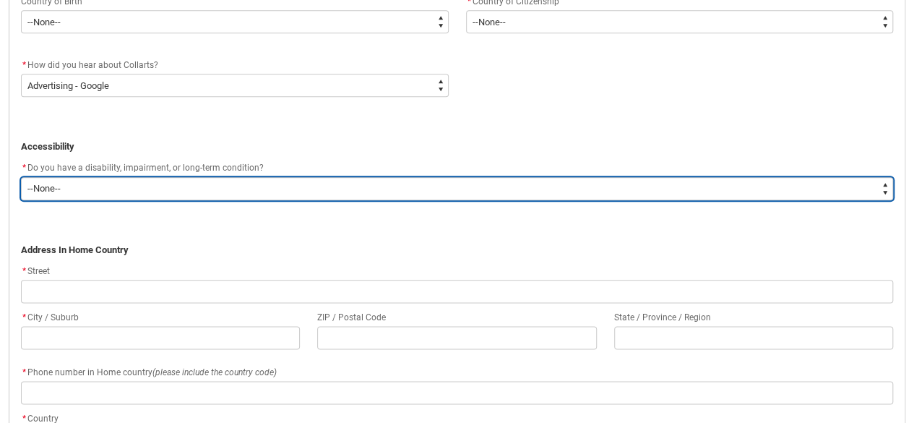
click at [301, 186] on select "--None-- Yes No" at bounding box center [457, 188] width 873 height 23
click at [21, 177] on select "--None-- Yes No" at bounding box center [457, 188] width 873 height 23
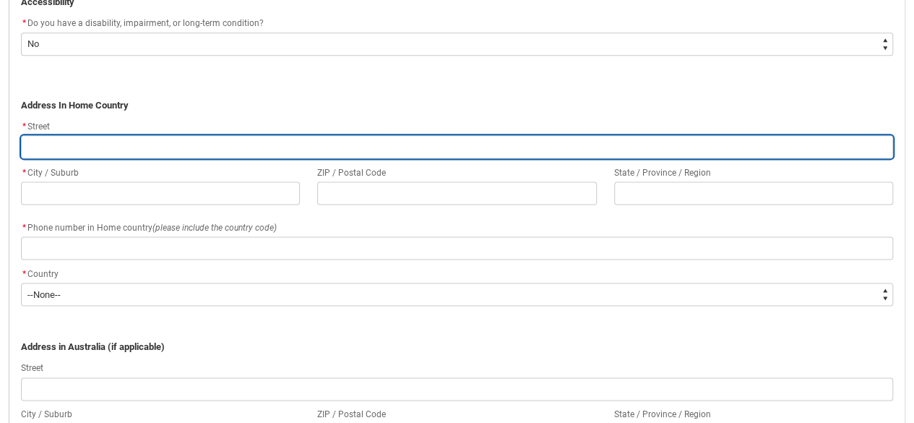
click at [234, 147] on input "REDU_Application_Form_for_Applicant flow" at bounding box center [457, 146] width 873 height 23
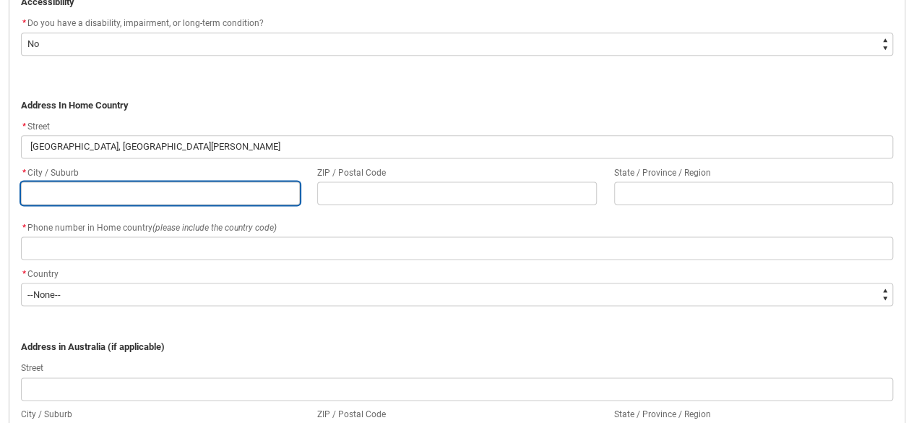
click at [215, 184] on input "REDU_Application_Form_for_Applicant flow" at bounding box center [160, 192] width 279 height 23
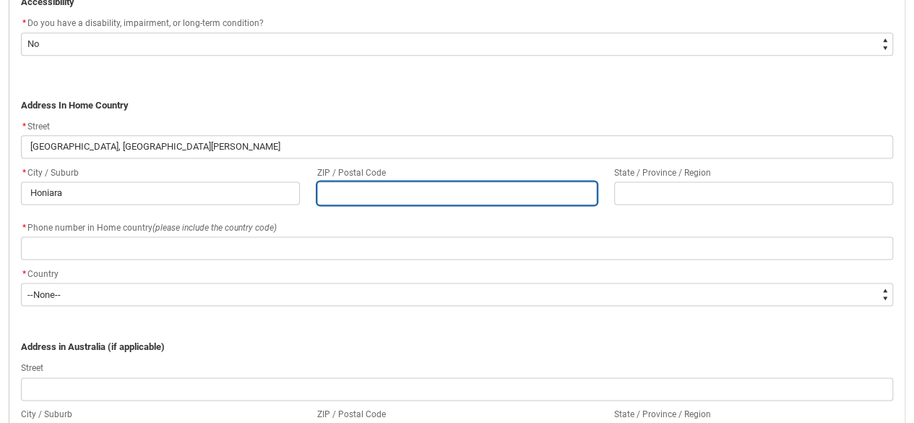
click at [337, 192] on input "REDU_Application_Form_for_Applicant flow" at bounding box center [456, 192] width 279 height 23
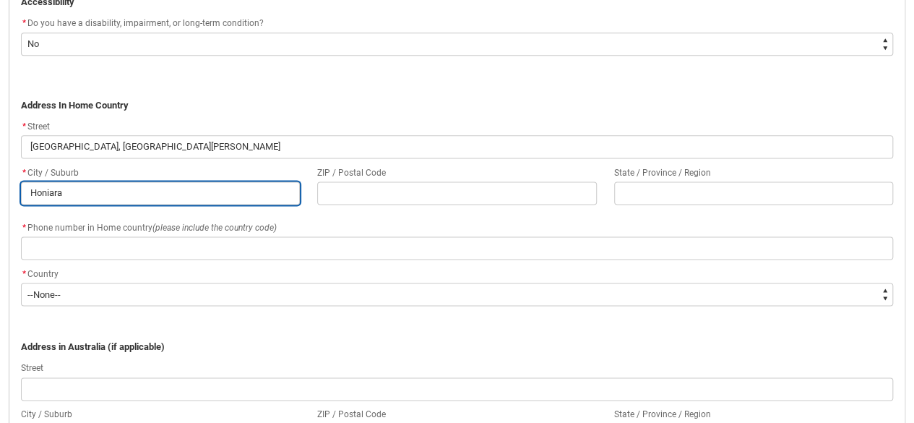
click at [84, 194] on input "Honiara" at bounding box center [160, 192] width 279 height 23
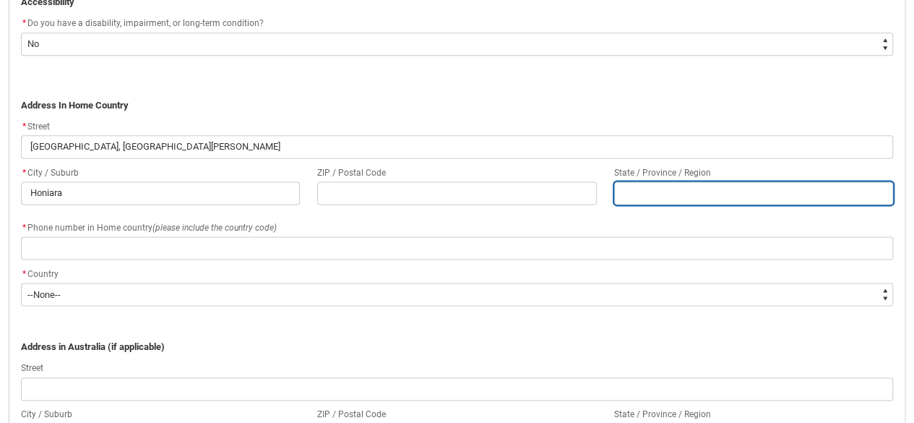
click at [658, 189] on input "REDU_Application_Form_for_Applicant flow" at bounding box center [753, 192] width 279 height 23
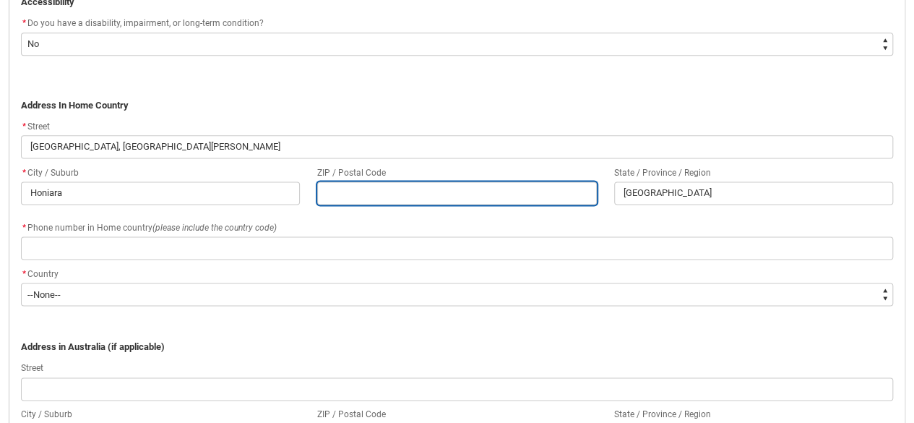
click at [442, 189] on input "REDU_Application_Form_for_Applicant flow" at bounding box center [456, 192] width 279 height 23
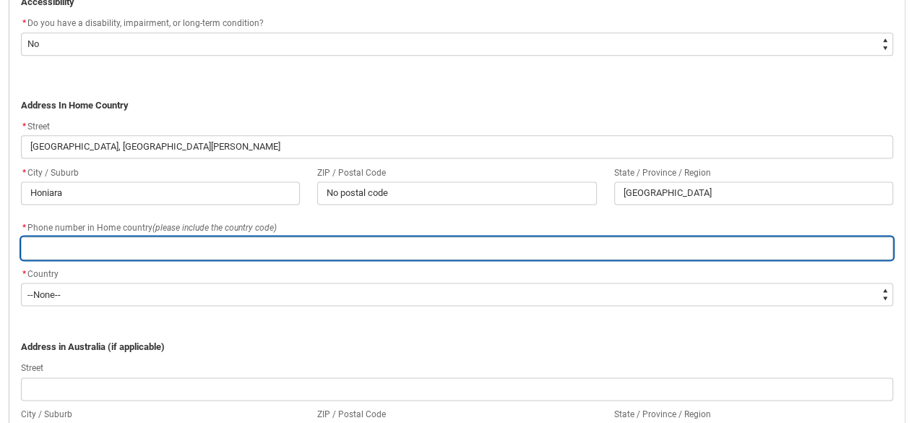
click at [104, 252] on input "REDU_Application_Form_for_Applicant flow" at bounding box center [457, 247] width 873 height 23
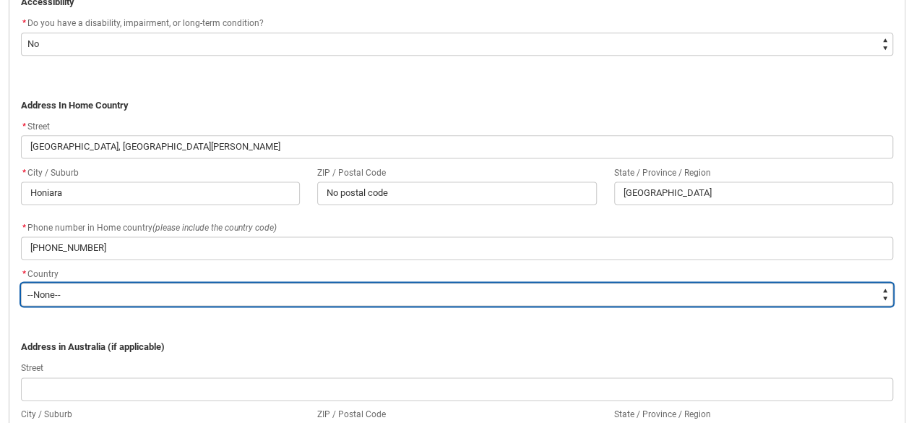
click at [97, 303] on select "--None-- Adelie Land (France) Afghanistan Aland Islands Albania Algeria Andorra…" at bounding box center [457, 294] width 873 height 23
click at [21, 283] on select "--None-- Adelie Land (France) Afghanistan Aland Islands Albania Algeria Andorra…" at bounding box center [457, 294] width 873 height 23
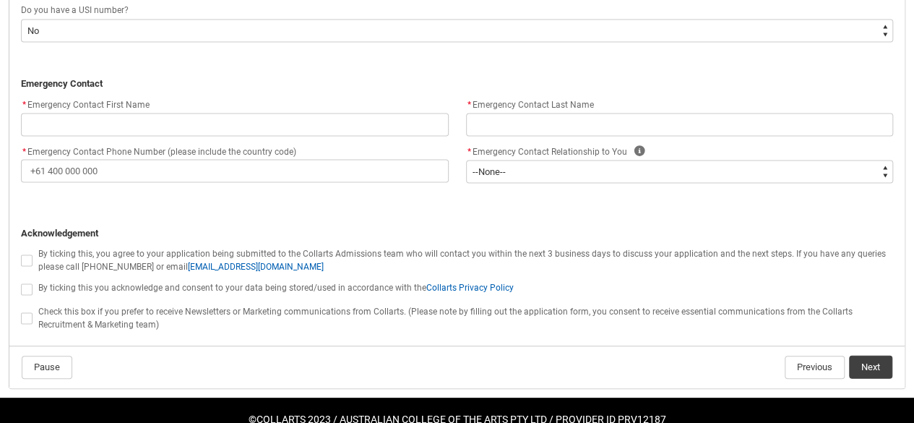
scroll to position [1379, 0]
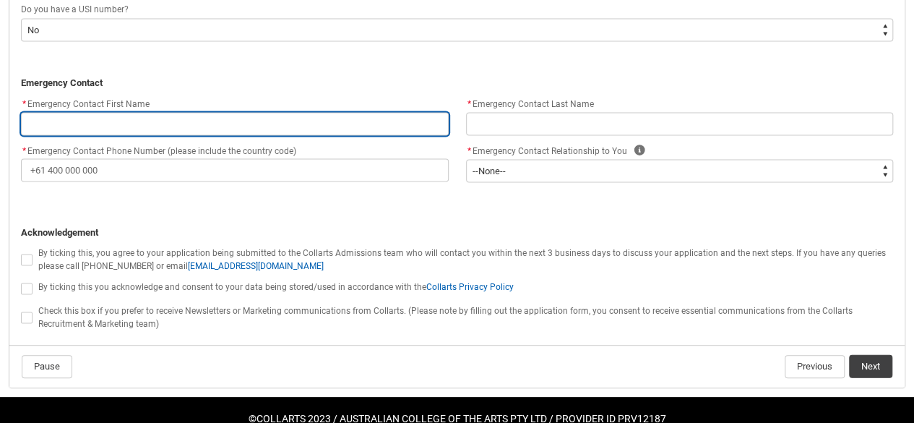
click at [36, 116] on input "REDU_Application_Form_for_Applicant flow" at bounding box center [235, 124] width 428 height 23
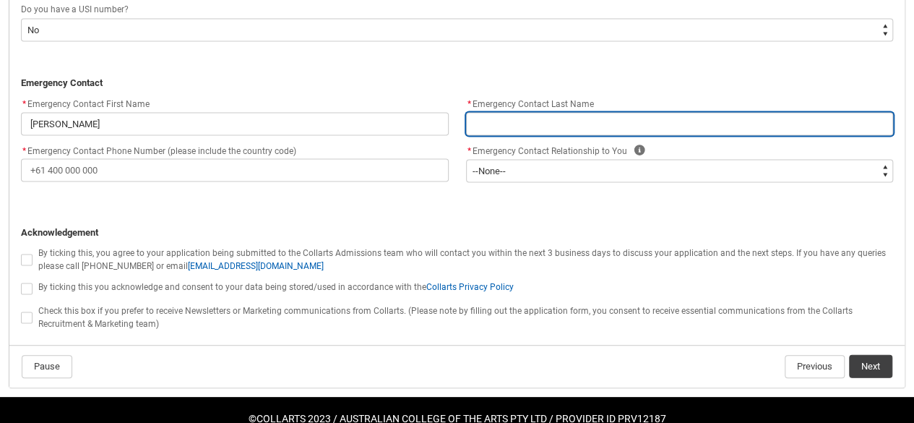
click at [597, 118] on input "REDU_Application_Form_for_Applicant flow" at bounding box center [680, 124] width 428 height 23
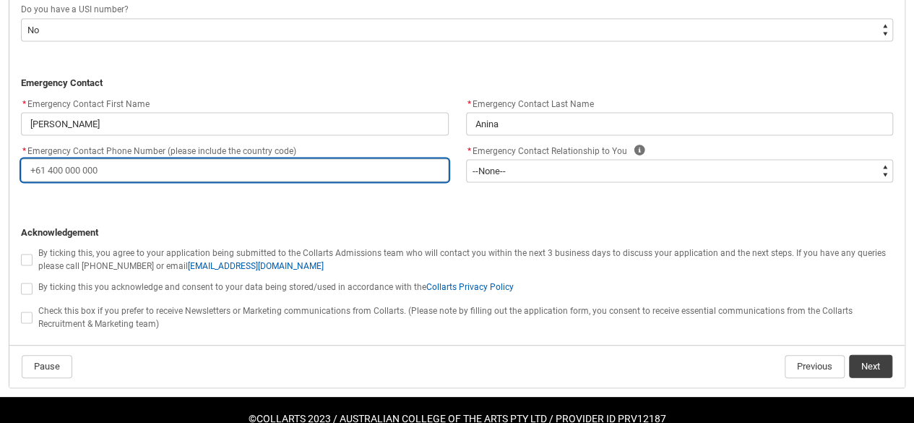
click at [78, 171] on input "* Emergency Contact Phone Number (please include the country code)" at bounding box center [235, 170] width 428 height 23
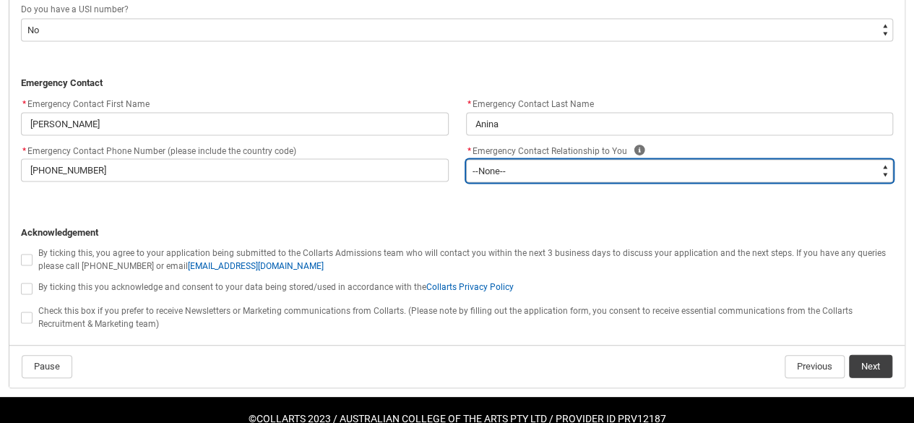
click at [729, 171] on select "--None-- Mother Father Sibling Child Partner Relation Friend" at bounding box center [680, 171] width 428 height 23
click at [466, 160] on select "--None-- Mother Father Sibling Child Partner Relation Friend" at bounding box center [680, 171] width 428 height 23
click at [651, 171] on select "--None-- Mother Father Sibling Child Partner Relation Friend" at bounding box center [680, 171] width 428 height 23
click at [599, 160] on select "--None-- Mother Father Sibling Child Partner Relation Friend" at bounding box center [680, 171] width 428 height 23
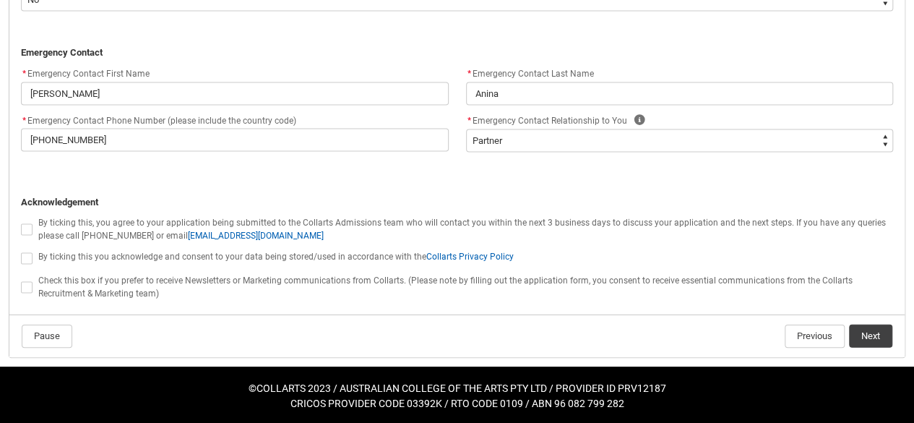
click at [30, 222] on span "REDU_Application_Form_for_Applicant flow" at bounding box center [29, 229] width 17 height 14
click at [30, 226] on span "REDU_Application_Form_for_Applicant flow" at bounding box center [27, 230] width 12 height 12
click at [21, 222] on input "REDU_Application_Form_for_Applicant flow" at bounding box center [20, 221] width 1 height 1
click at [25, 258] on span "REDU_Application_Form_for_Applicant flow" at bounding box center [27, 259] width 12 height 12
click at [21, 251] on input "REDU_Application_Form_for_Applicant flow" at bounding box center [20, 250] width 1 height 1
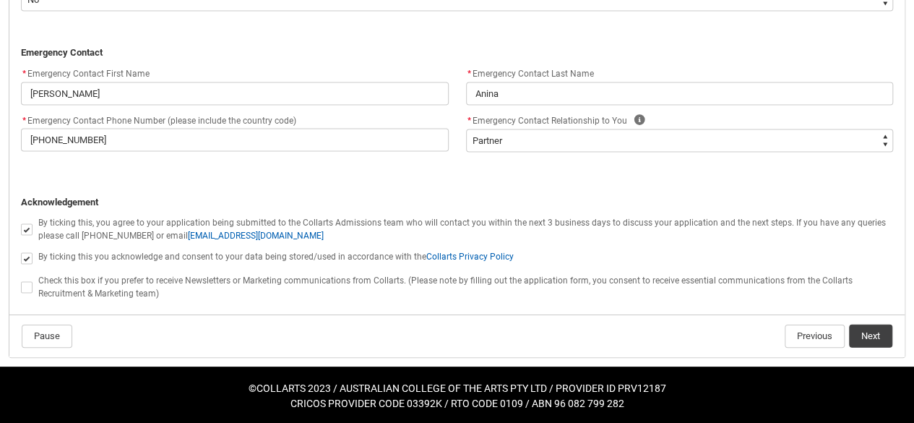
click at [25, 288] on span "REDU_Application_Form_for_Applicant flow" at bounding box center [27, 288] width 12 height 12
click at [21, 280] on input "REDU_Application_Form_for_Applicant flow" at bounding box center [20, 279] width 1 height 1
click at [876, 338] on button "Next" at bounding box center [870, 336] width 43 height 23
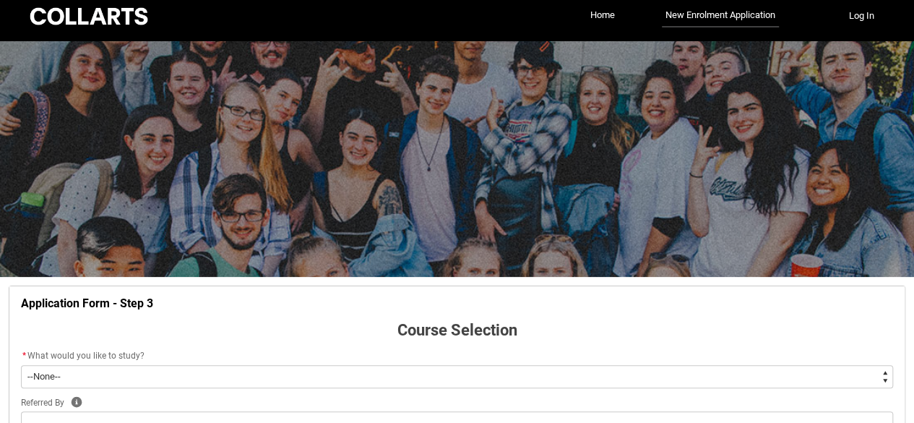
scroll to position [150, 0]
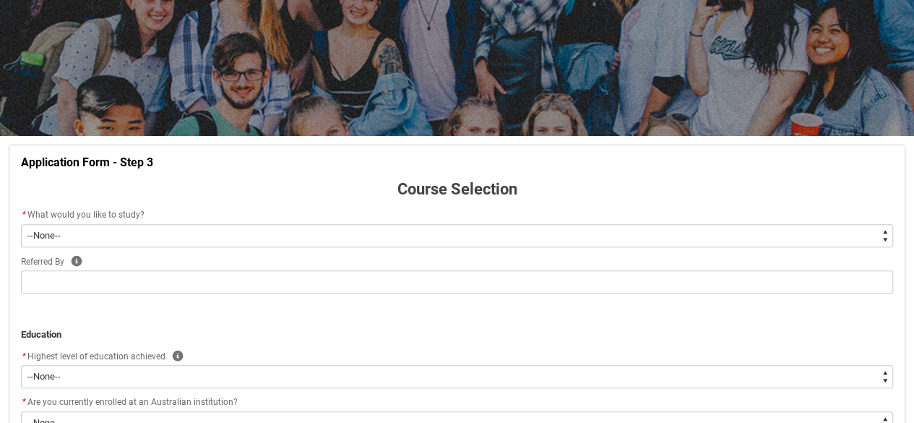
click at [494, 233] on select "--None-- Diploma Bachelor Post Graduate" at bounding box center [457, 235] width 873 height 23
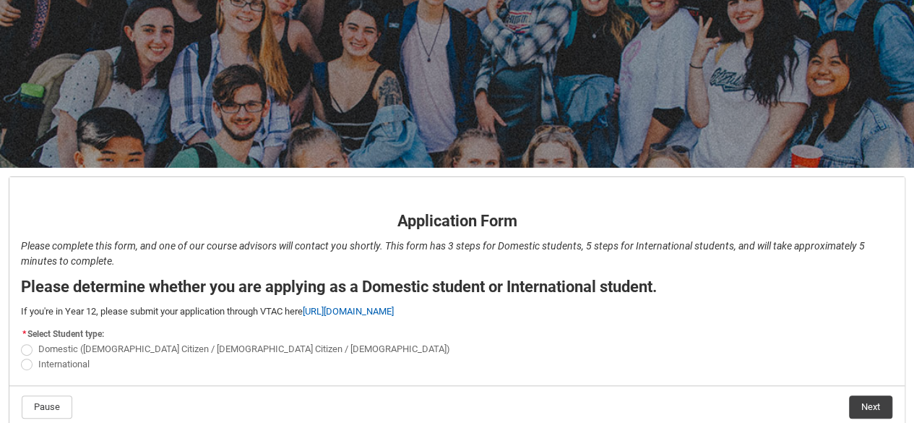
scroll to position [189, 0]
